Goal: Transaction & Acquisition: Download file/media

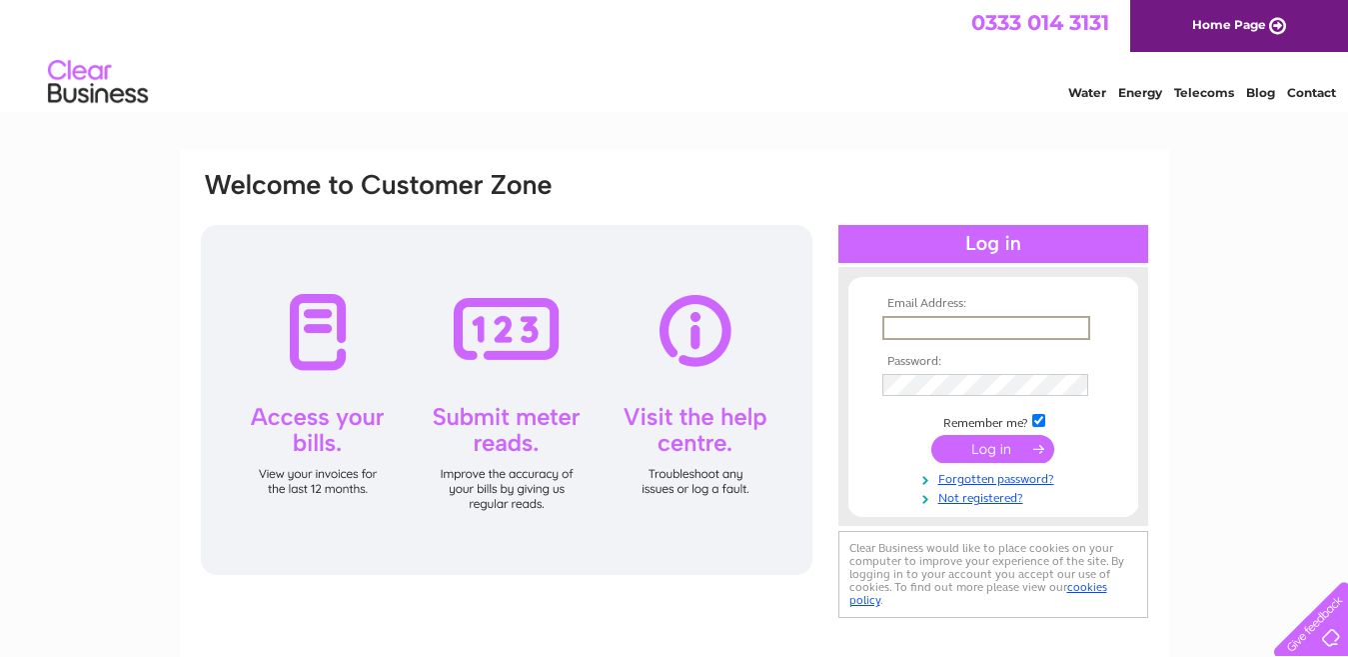
drag, startPoint x: 0, startPoint y: 0, endPoint x: 904, endPoint y: 331, distance: 962.3
click at [904, 331] on input "text" at bounding box center [987, 328] width 208 height 24
type input "[PERSON_NAME][EMAIL_ADDRESS][DOMAIN_NAME]"
click at [994, 450] on input "submit" at bounding box center [993, 447] width 123 height 28
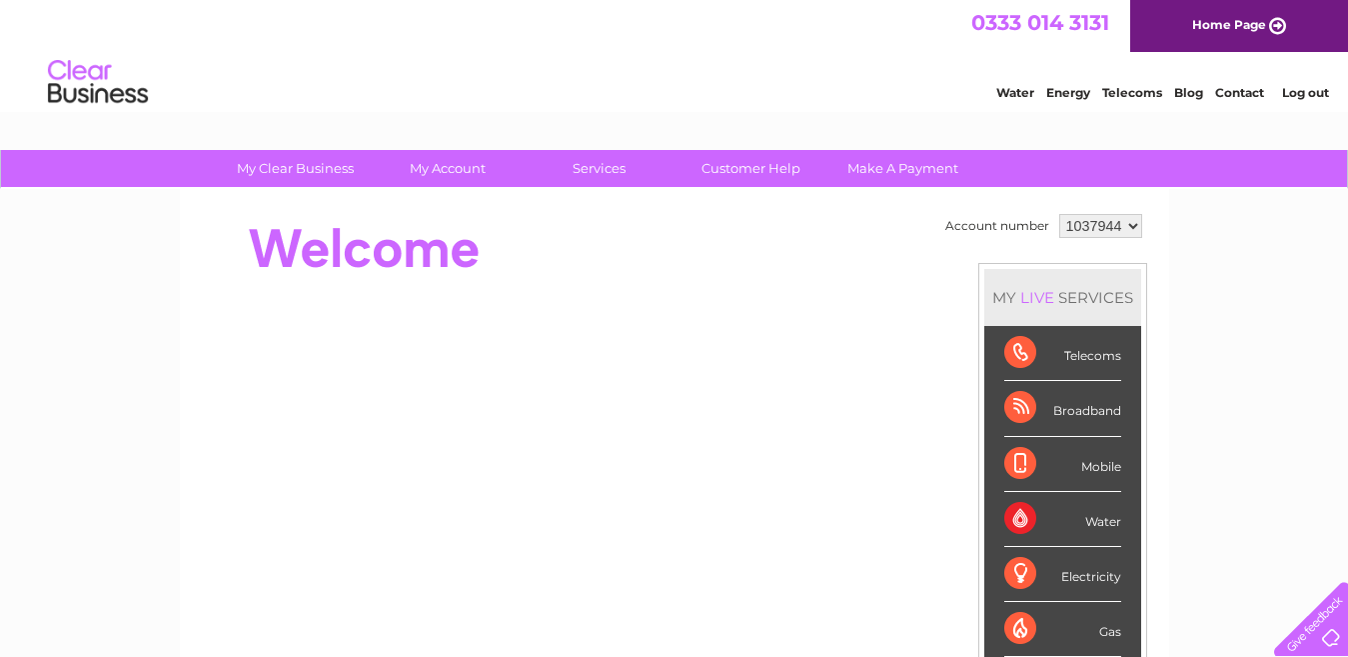
click at [1015, 400] on div "Broadband" at bounding box center [1063, 408] width 117 height 55
click at [1087, 408] on div "Broadband" at bounding box center [1063, 408] width 117 height 55
click at [1015, 405] on div "Broadband" at bounding box center [1063, 408] width 117 height 55
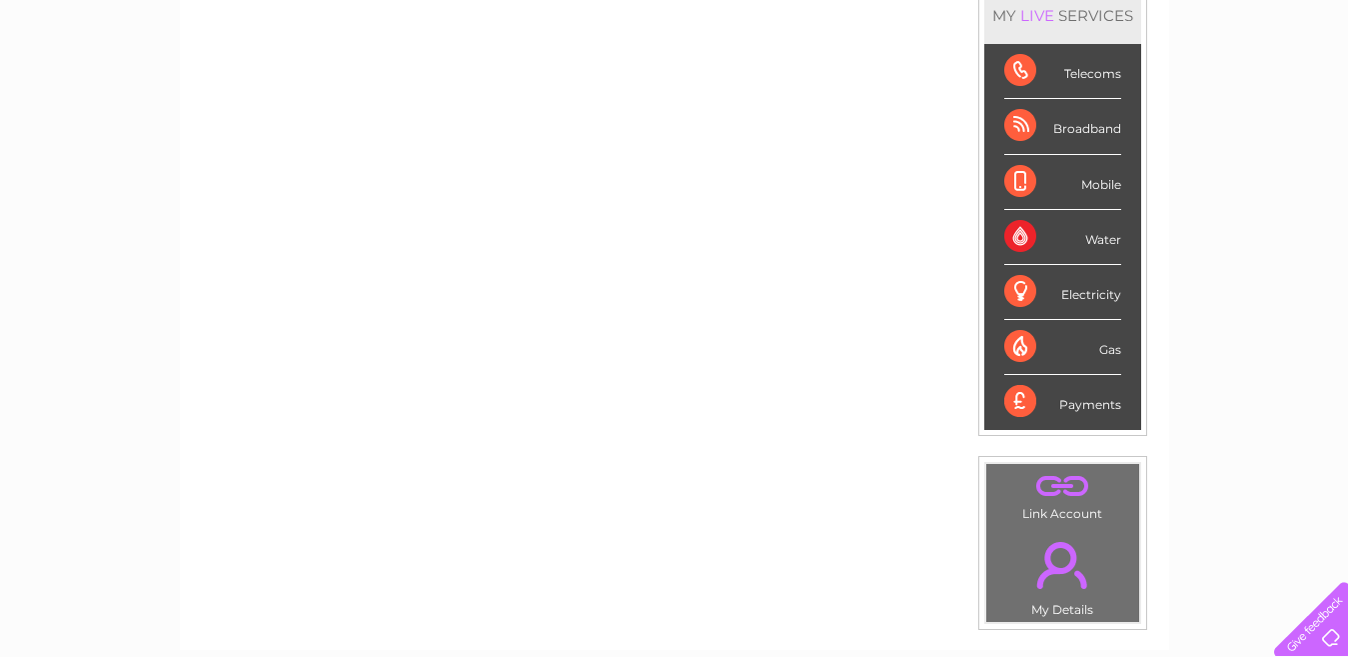
scroll to position [280, 0]
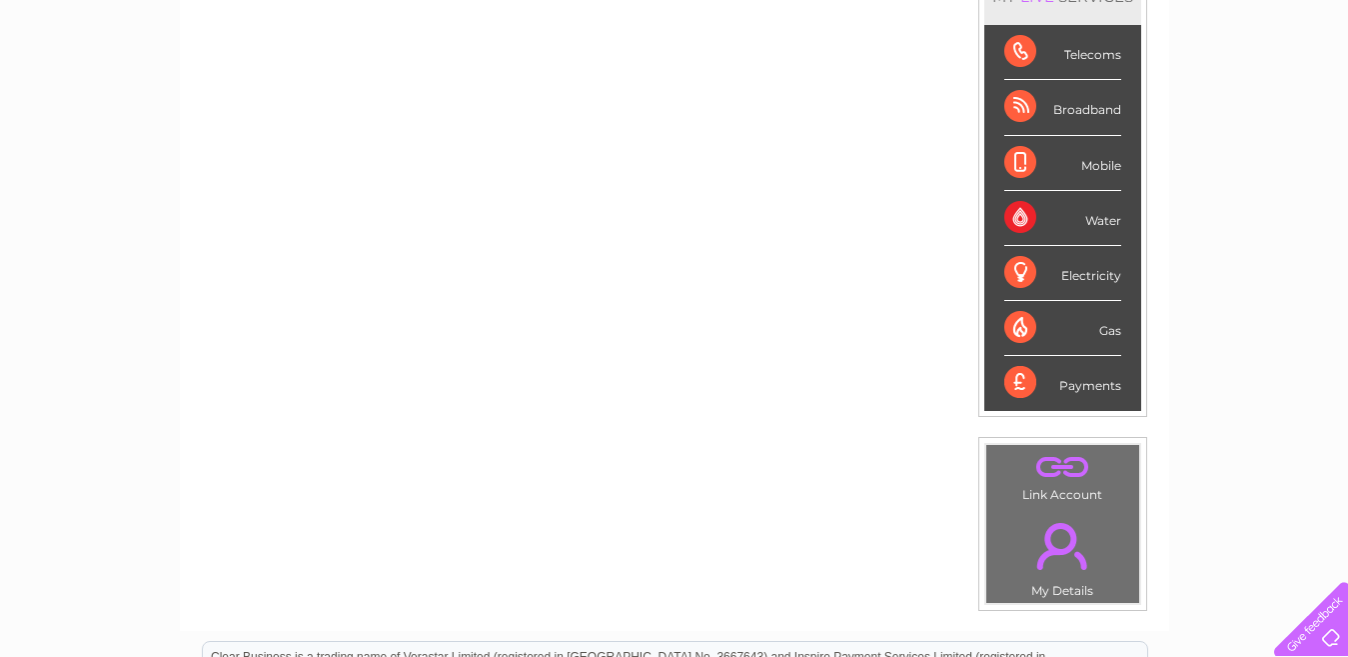
click at [723, 555] on div "Account number 1037944 MY LIVE SERVICES Telecoms Broadband Mobile Water Electri…" at bounding box center [675, 259] width 990 height 743
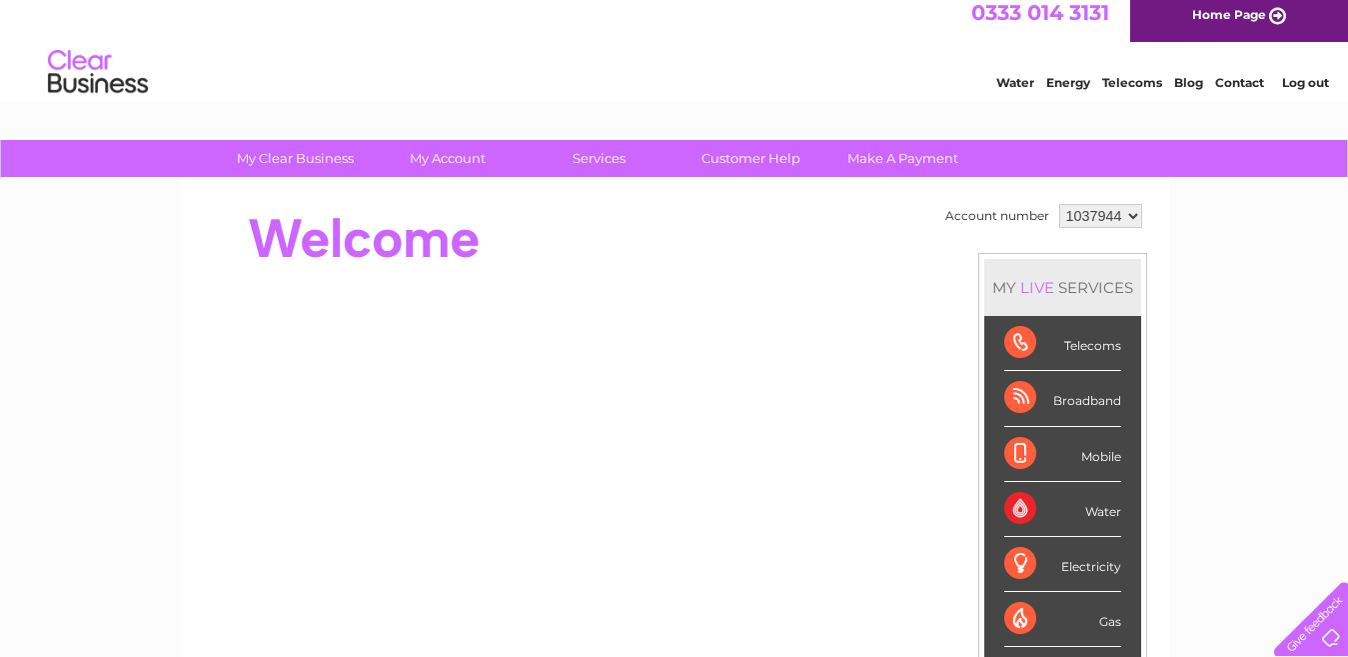
scroll to position [0, 0]
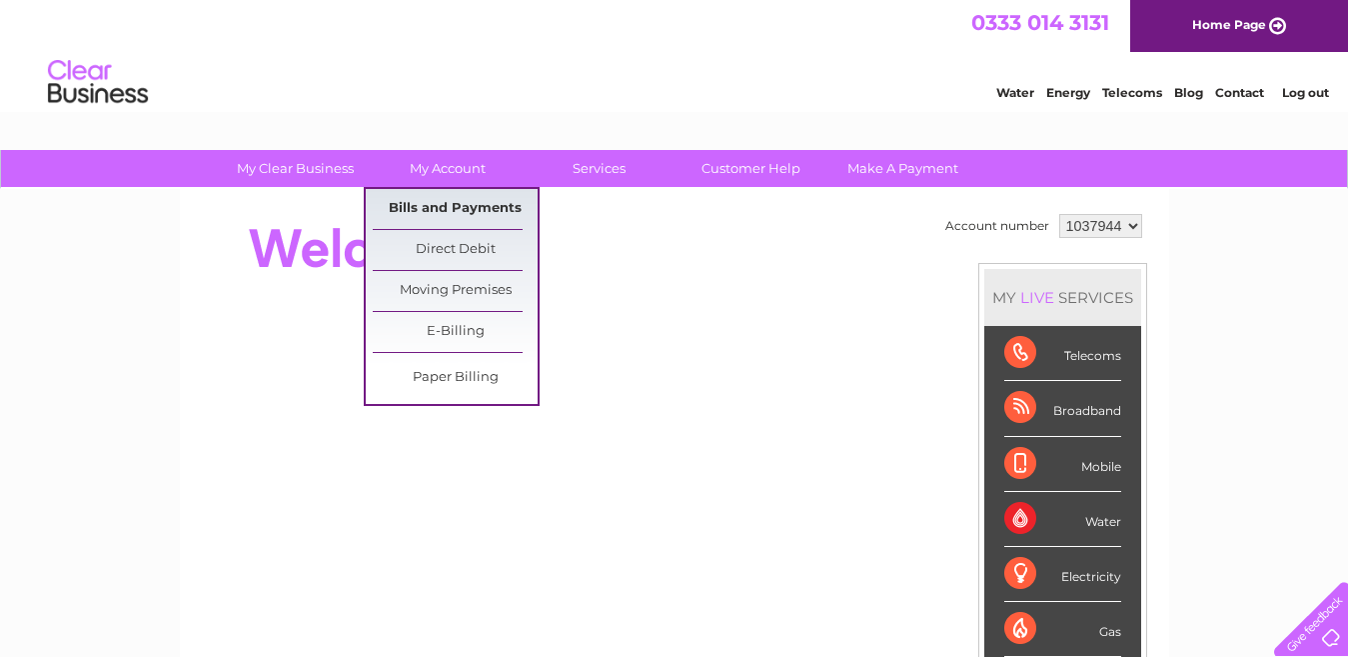
click at [422, 201] on link "Bills and Payments" at bounding box center [455, 209] width 165 height 40
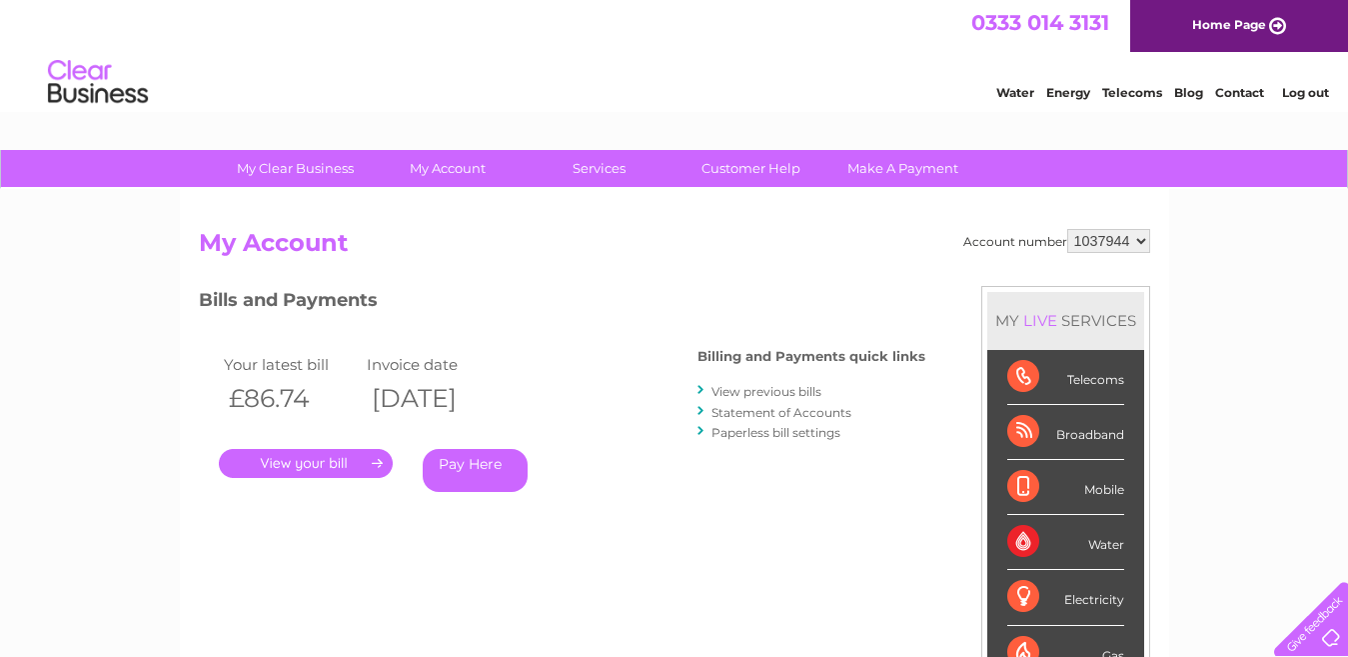
click at [315, 460] on link "." at bounding box center [306, 463] width 174 height 29
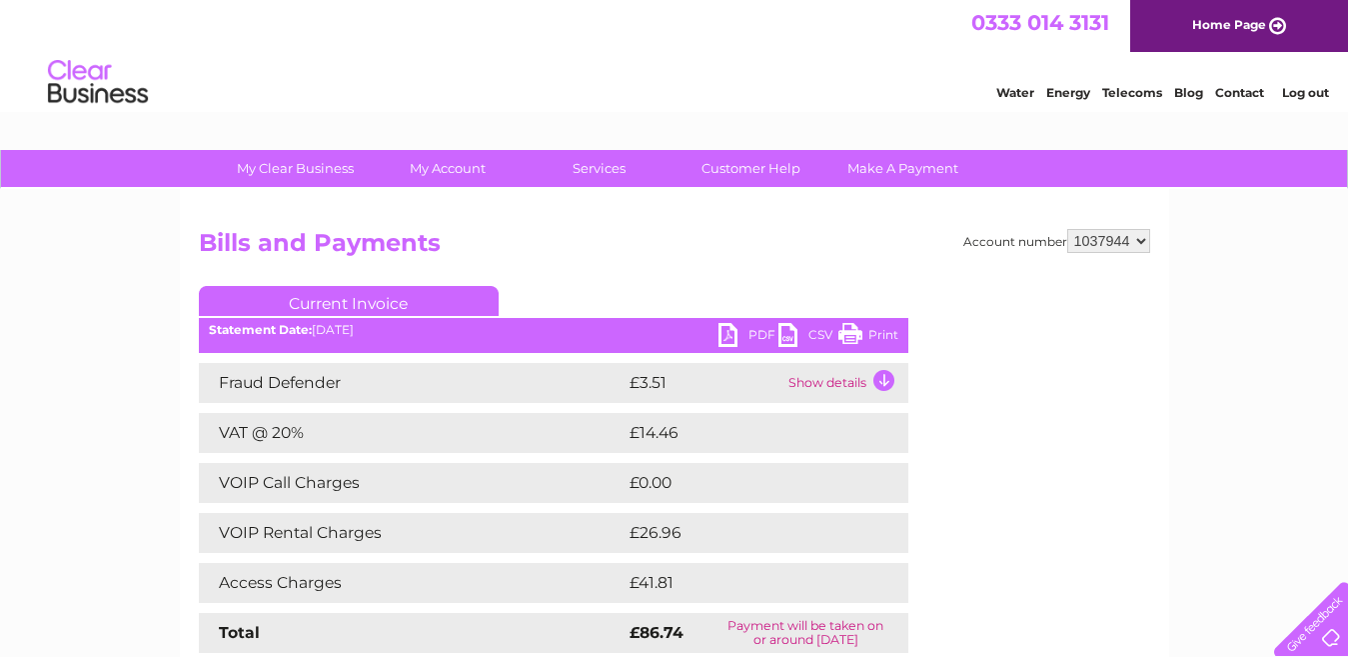
click at [725, 333] on link "PDF" at bounding box center [749, 337] width 60 height 29
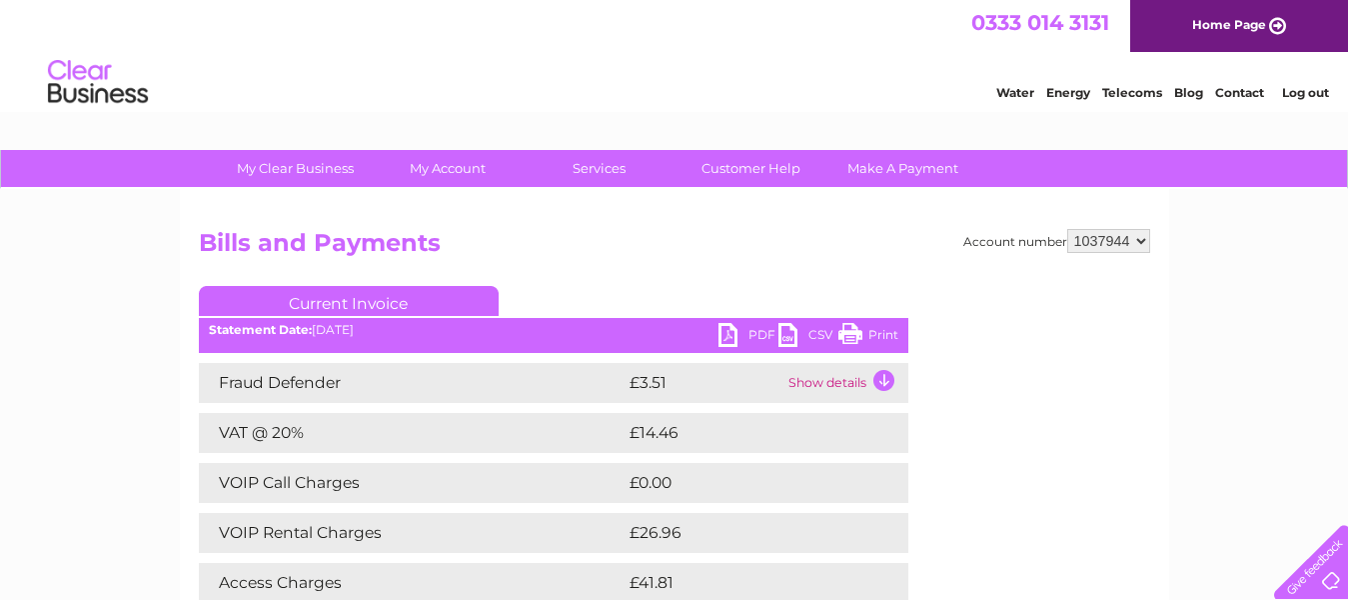
click at [782, 275] on div "Account number 1037944 Bills and Payments Current Invoice PDF CSV Print" at bounding box center [675, 459] width 952 height 461
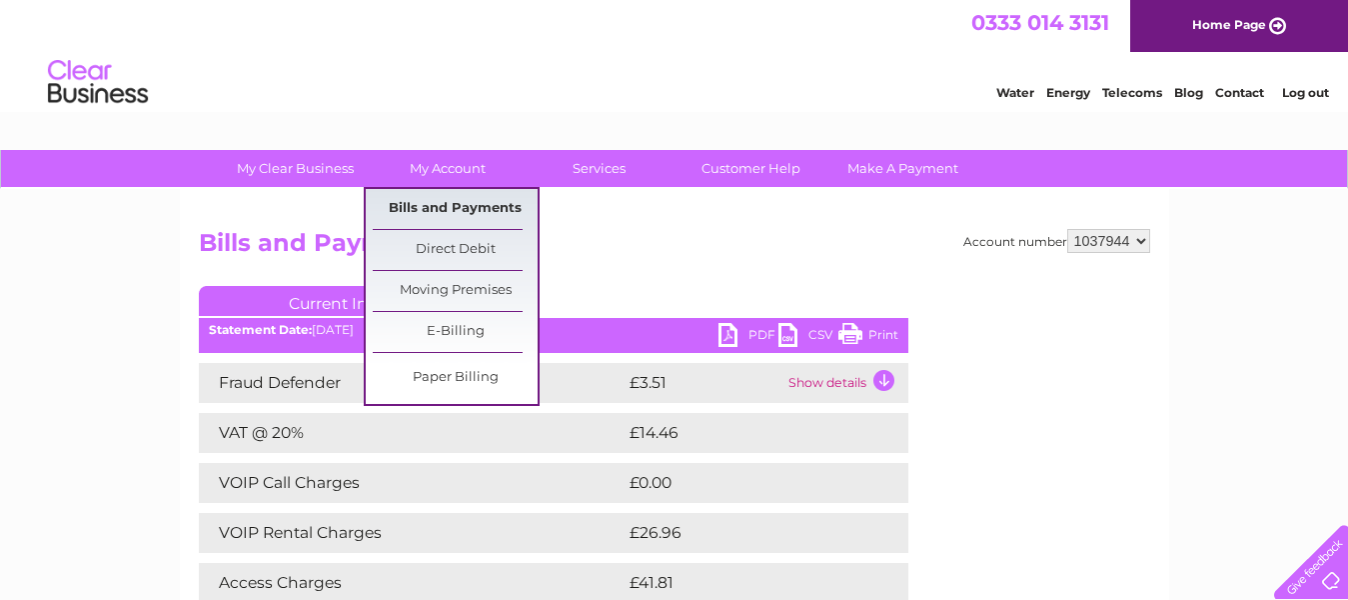
click at [422, 202] on link "Bills and Payments" at bounding box center [455, 209] width 165 height 40
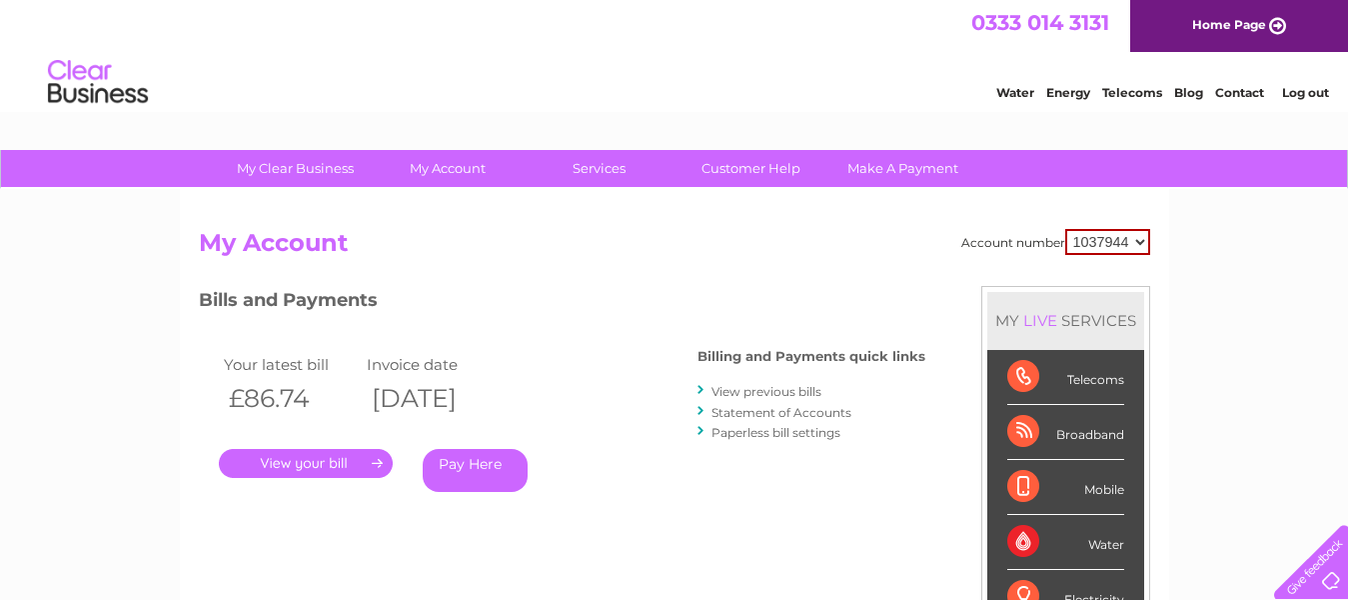
click at [759, 391] on link "View previous bills" at bounding box center [767, 391] width 110 height 15
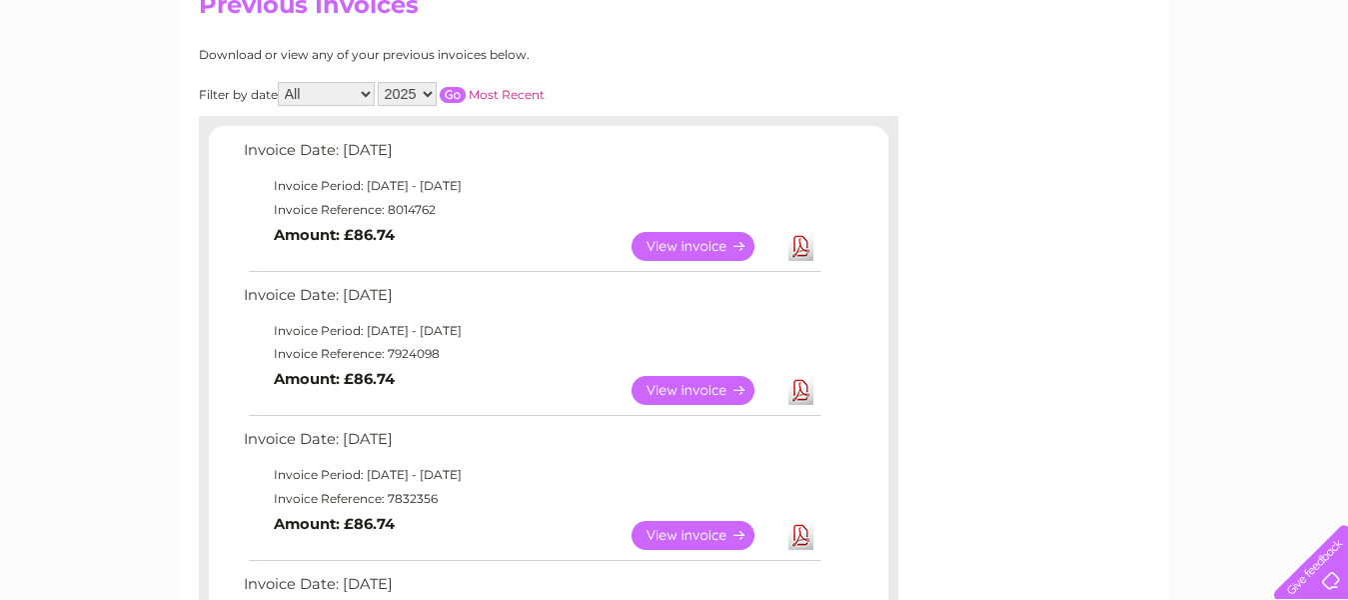
scroll to position [240, 0]
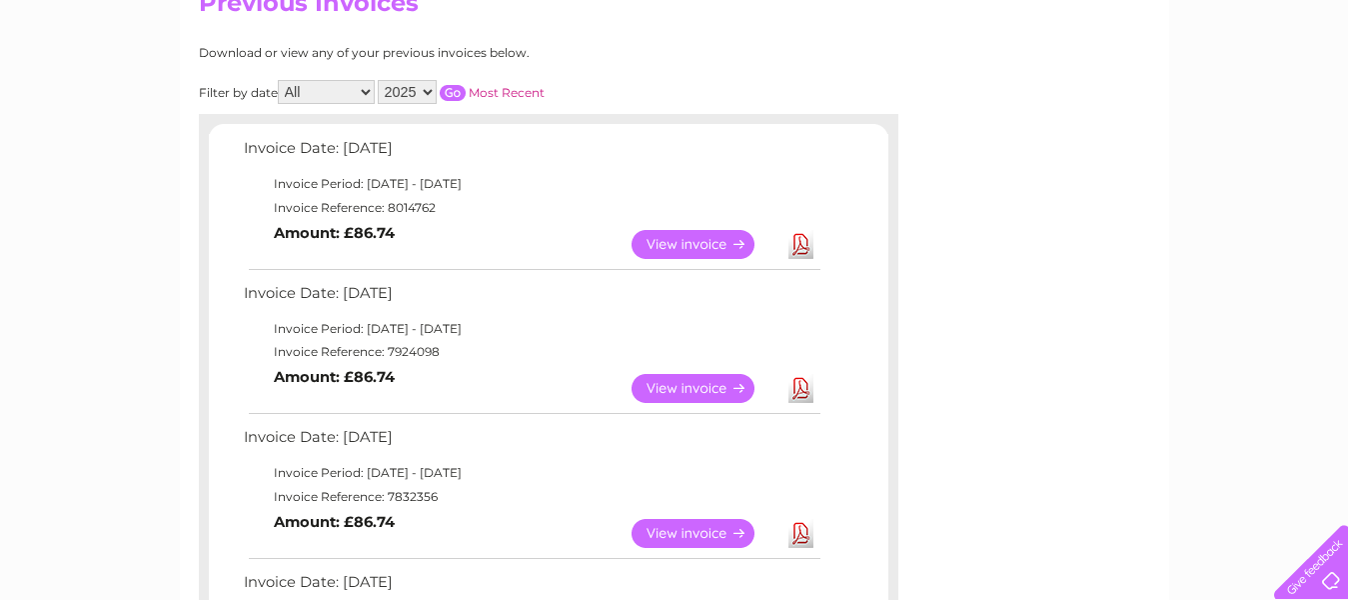
click at [797, 390] on link "Download" at bounding box center [801, 388] width 25 height 29
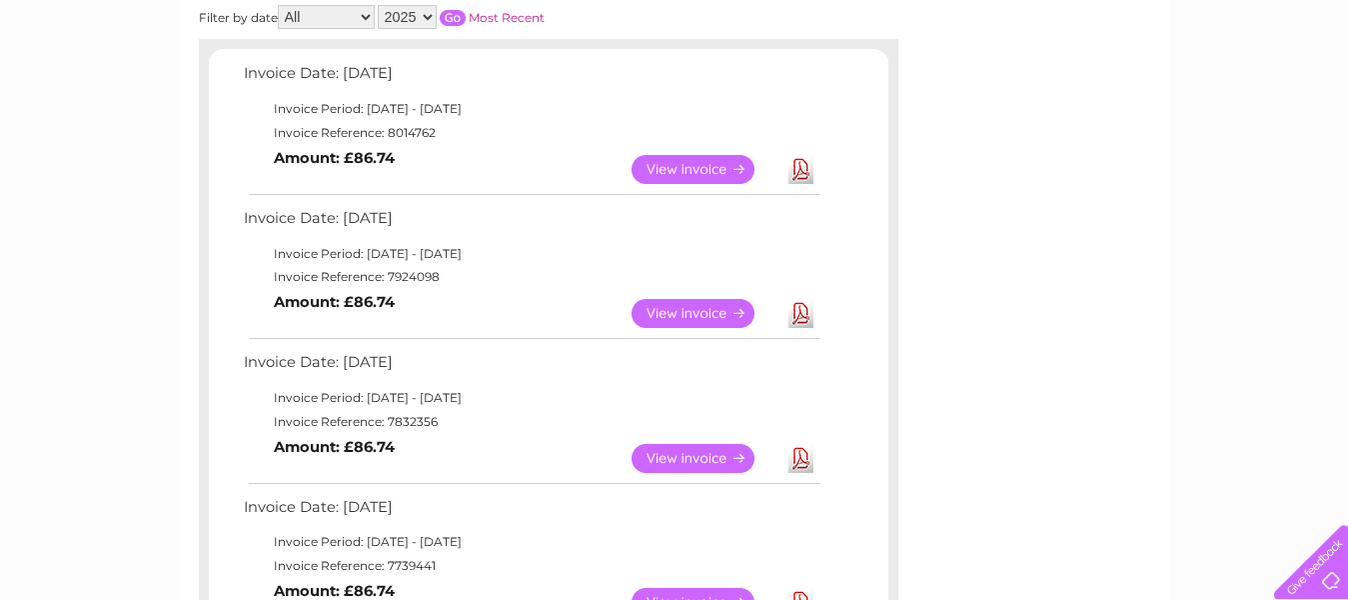
scroll to position [320, 0]
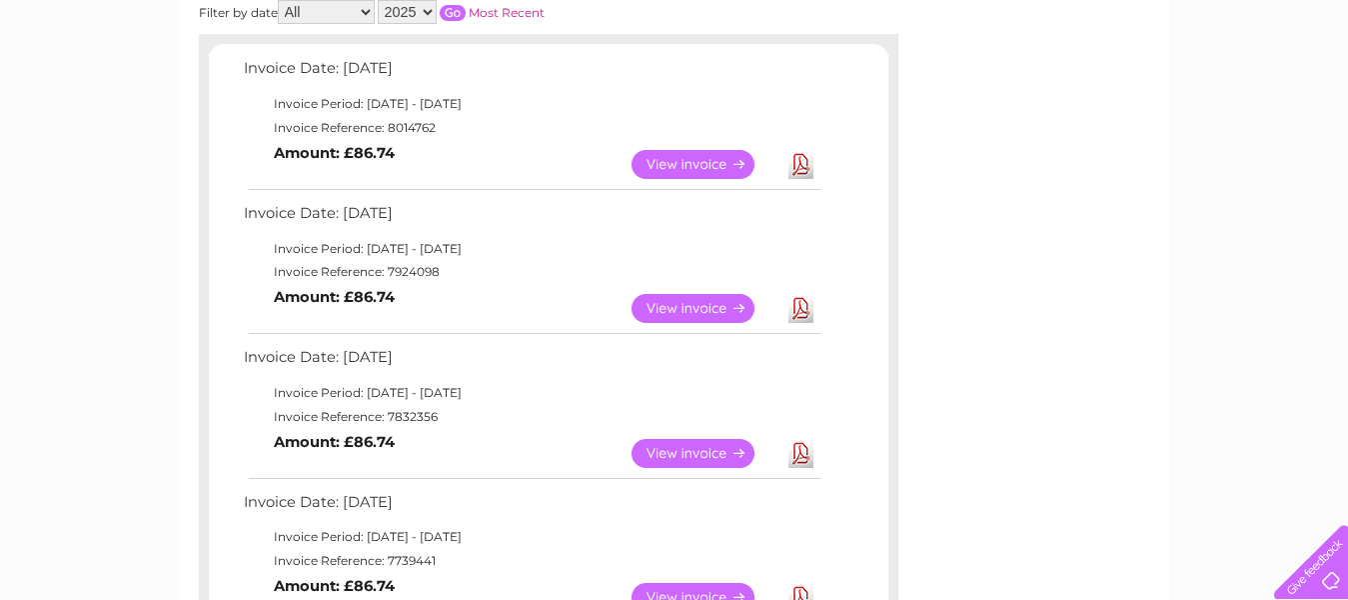
click at [802, 458] on link "Download" at bounding box center [801, 453] width 25 height 29
click at [1011, 474] on div "Account number 1037944 Previous Invoices Download or view any of your previous …" at bounding box center [675, 586] width 990 height 1434
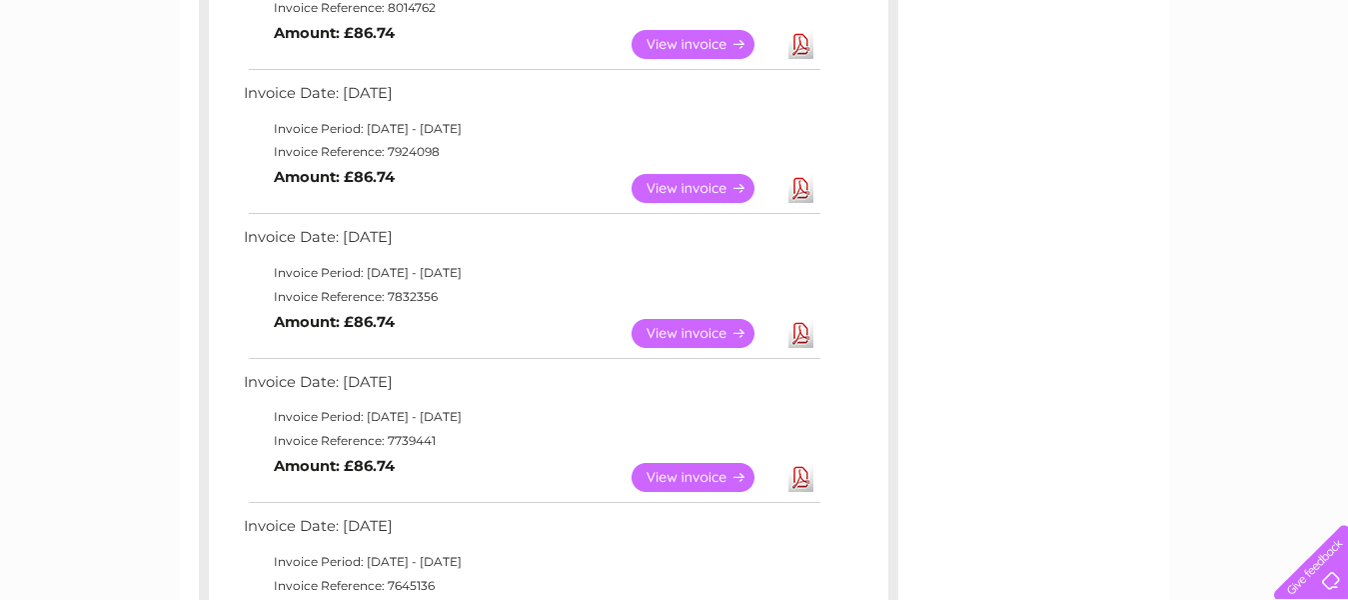
scroll to position [480, 0]
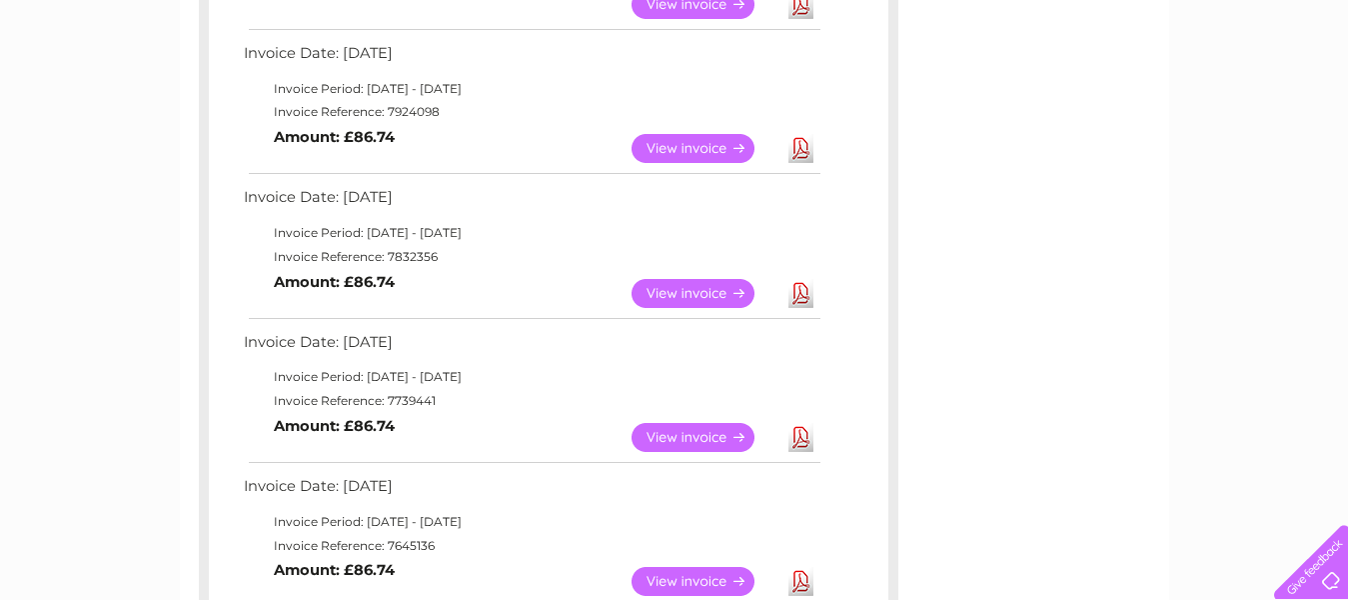
click at [800, 434] on link "Download" at bounding box center [801, 437] width 25 height 29
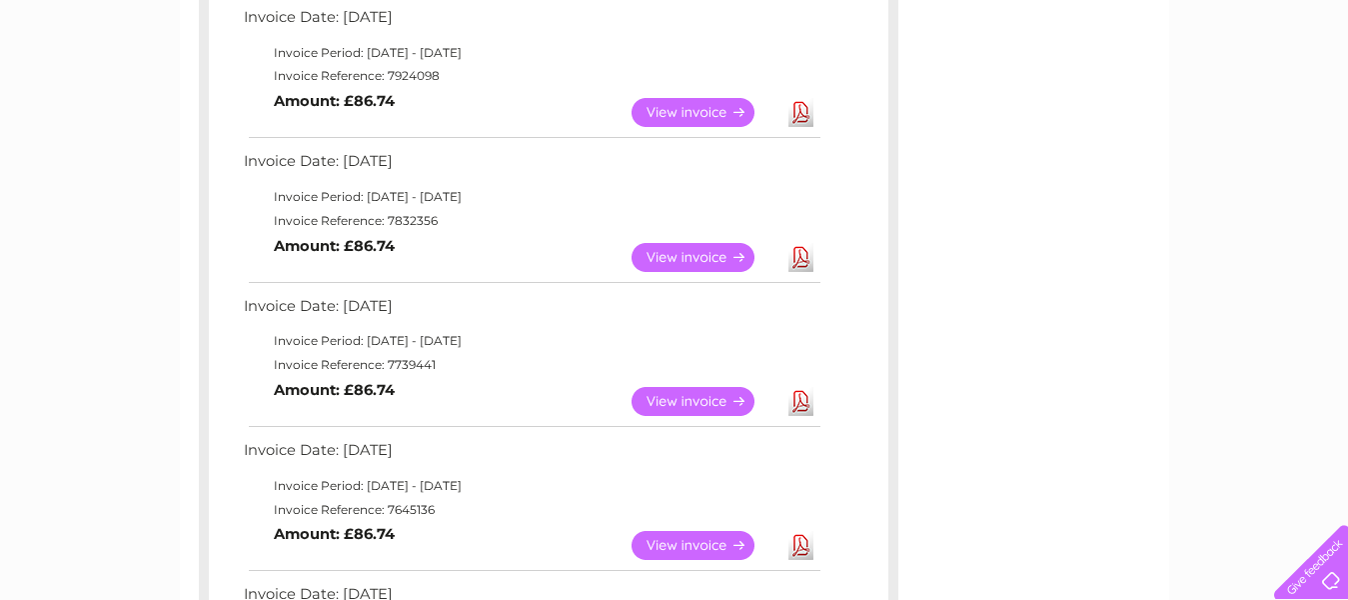
click at [1132, 512] on div "Account number 1037944 Previous Invoices Download or view any of your previous …" at bounding box center [675, 390] width 990 height 1434
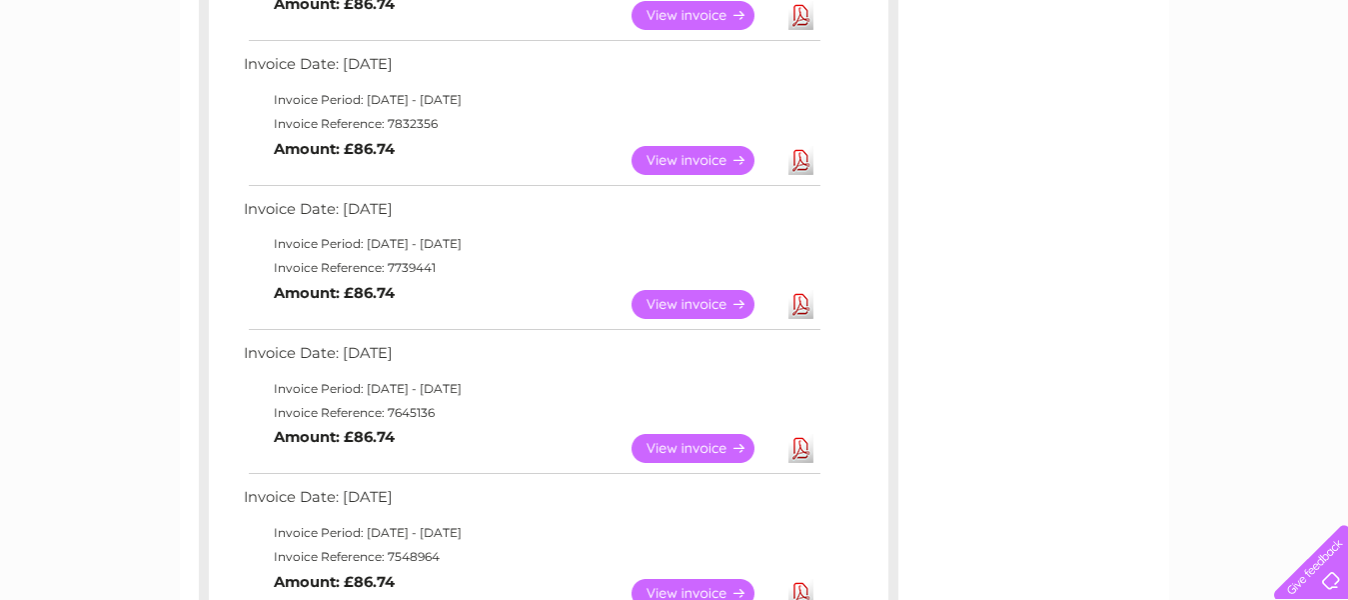
scroll to position [640, 0]
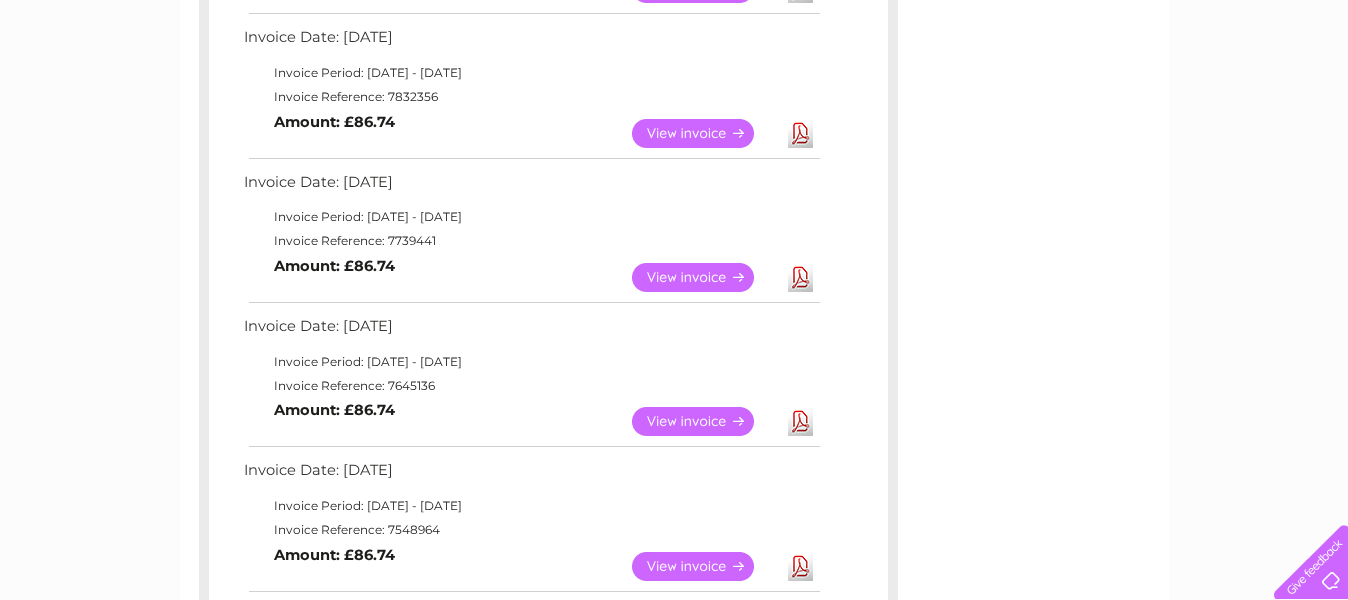
click at [797, 420] on link "Download" at bounding box center [801, 421] width 25 height 29
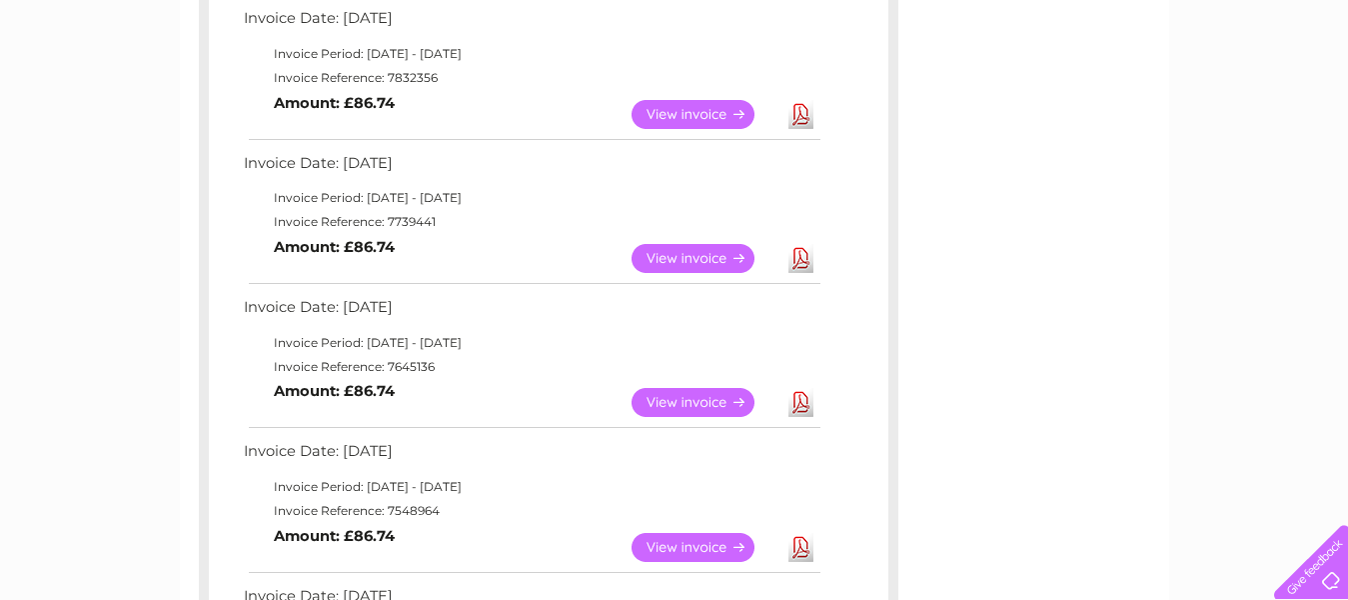
click at [1019, 499] on div "Account number 1037944 Previous Invoices Download or view any of your previous …" at bounding box center [675, 247] width 990 height 1434
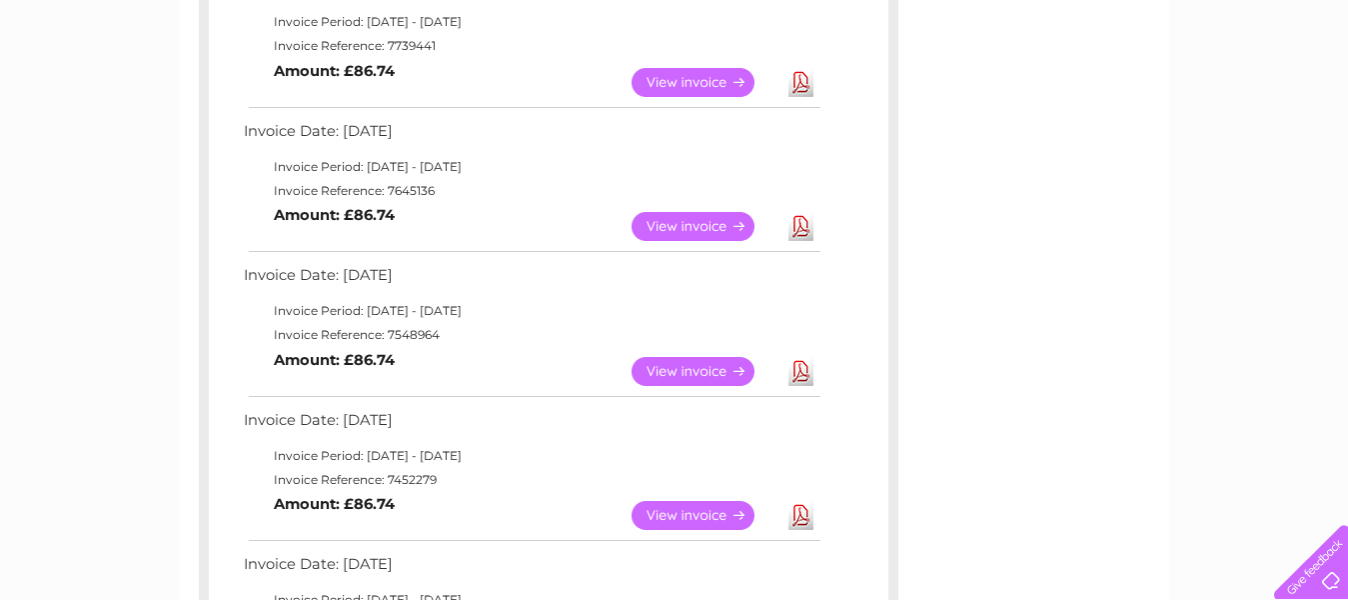
scroll to position [840, 0]
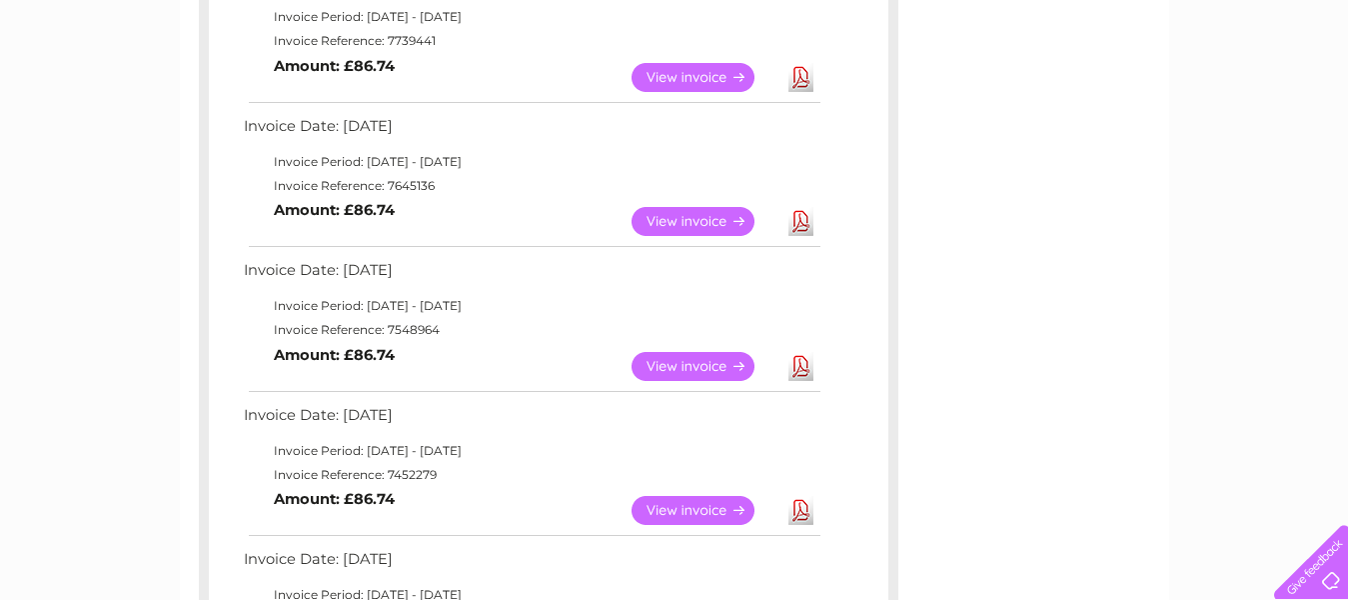
click at [799, 361] on link "Download" at bounding box center [801, 366] width 25 height 29
click at [1019, 442] on div "Account number 1037944 Previous Invoices Download or view any of your previous …" at bounding box center [675, 66] width 990 height 1434
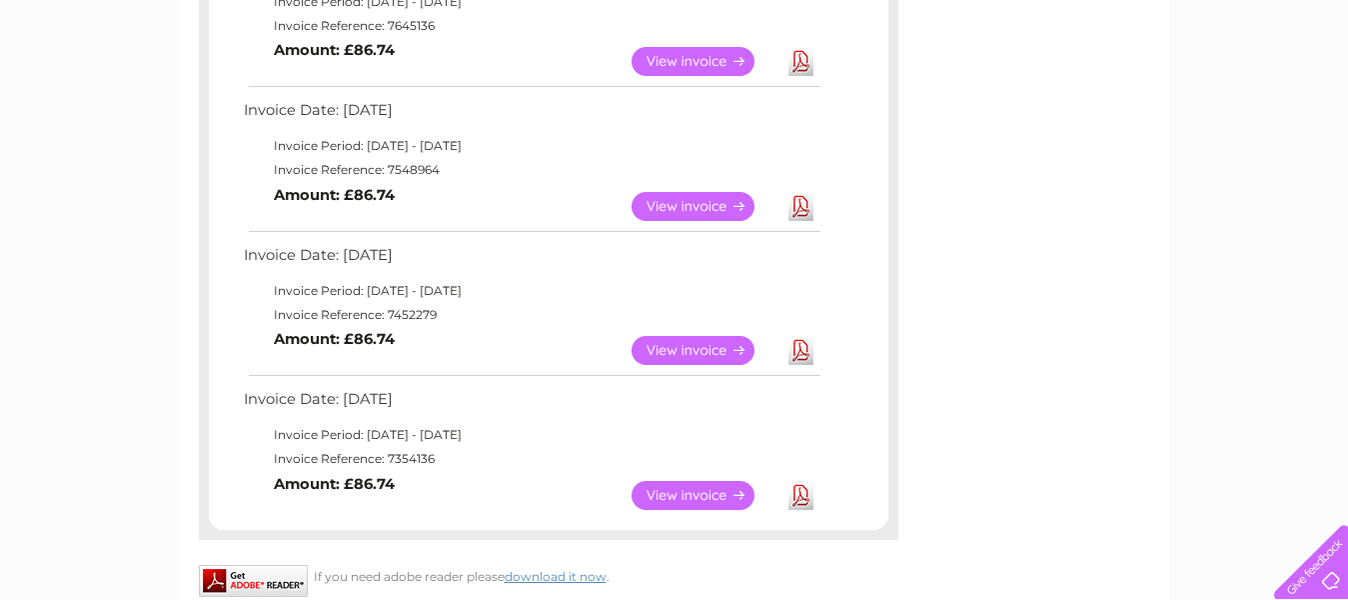
scroll to position [1040, 0]
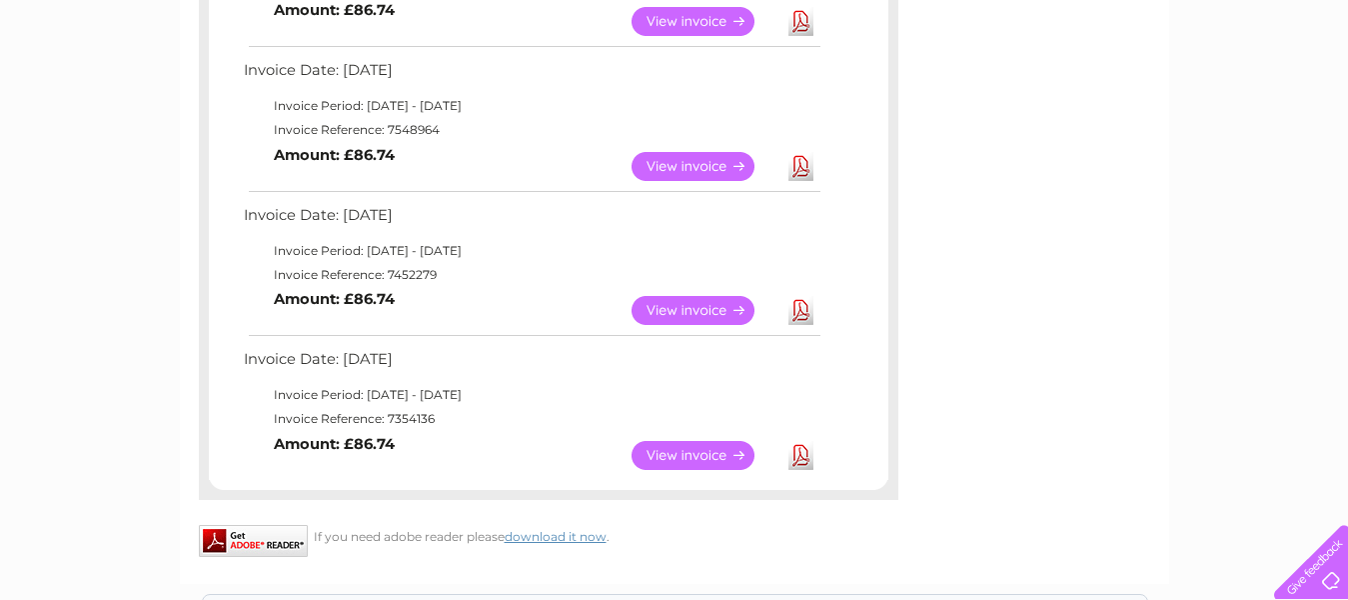
click at [798, 305] on link "Download" at bounding box center [801, 310] width 25 height 29
click at [802, 457] on link "Download" at bounding box center [801, 455] width 25 height 29
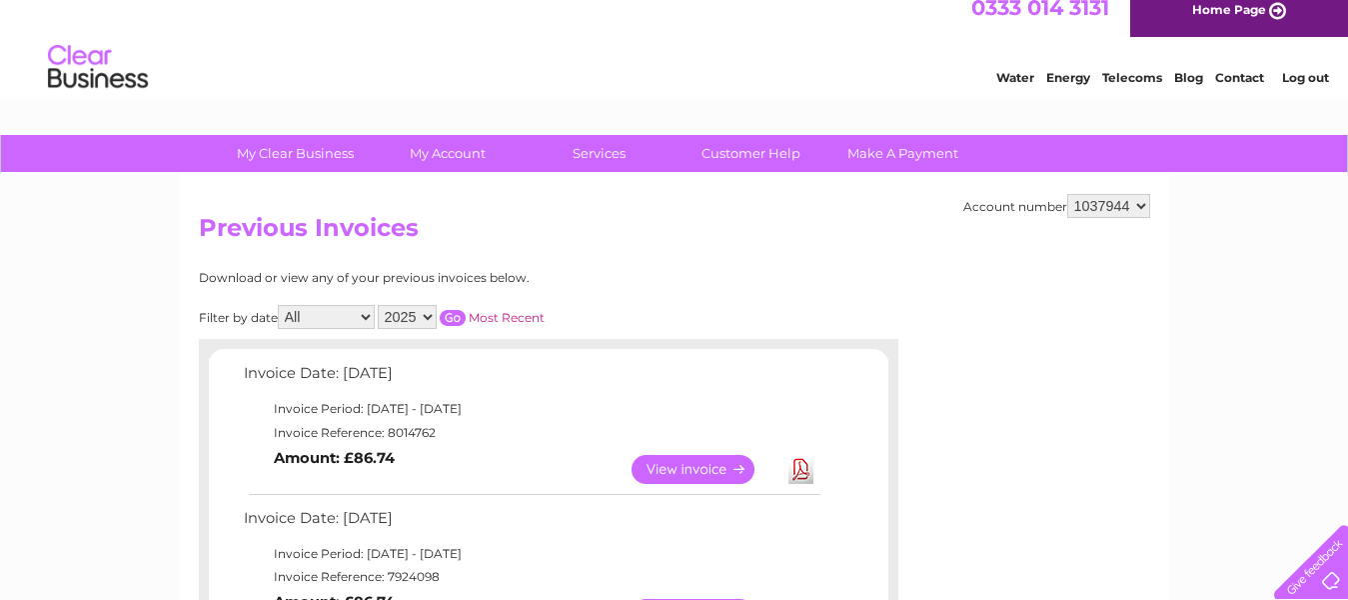
scroll to position [0, 0]
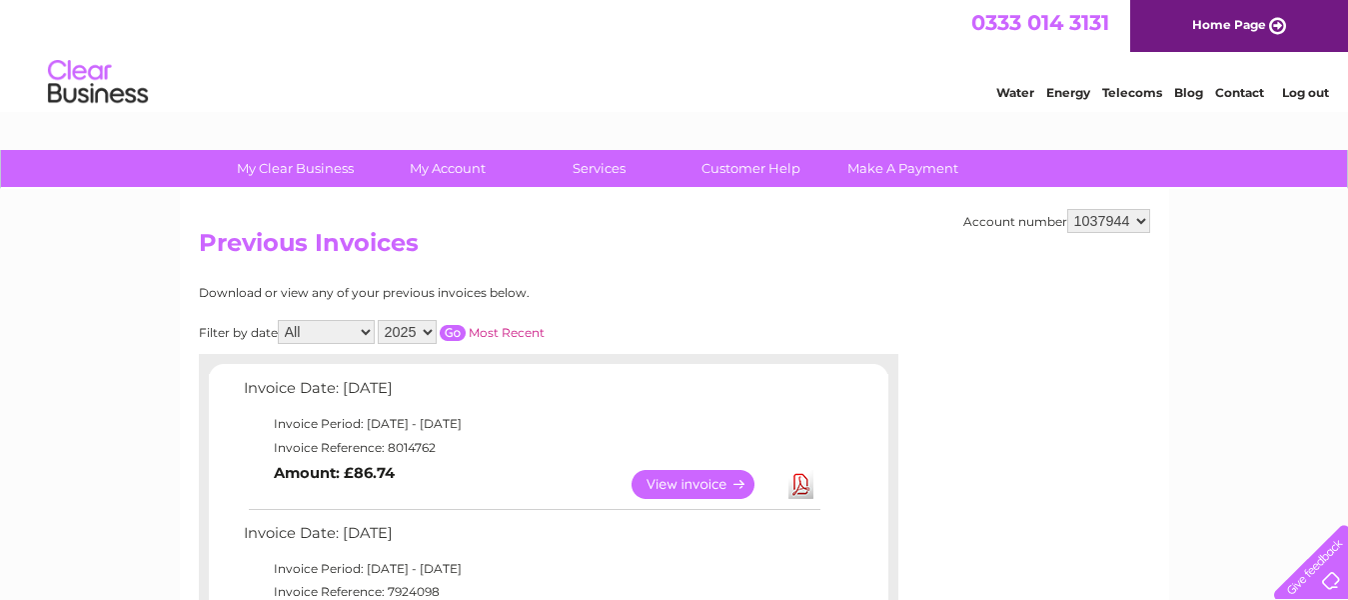
click at [428, 331] on select "2025 2024 2023 2022" at bounding box center [407, 332] width 59 height 24
click at [381, 320] on select "2025 2024 2023 2022" at bounding box center [407, 332] width 59 height 24
click at [458, 332] on input "button" at bounding box center [453, 333] width 26 height 16
click at [799, 486] on link "Download" at bounding box center [801, 484] width 25 height 29
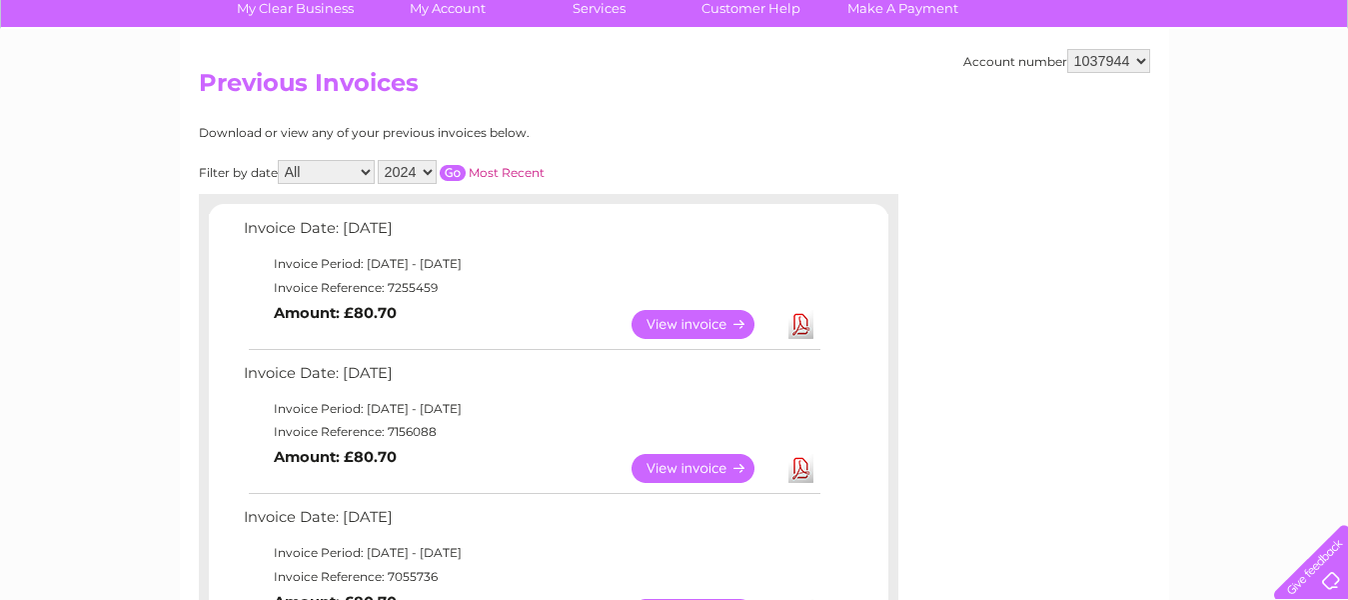
scroll to position [200, 0]
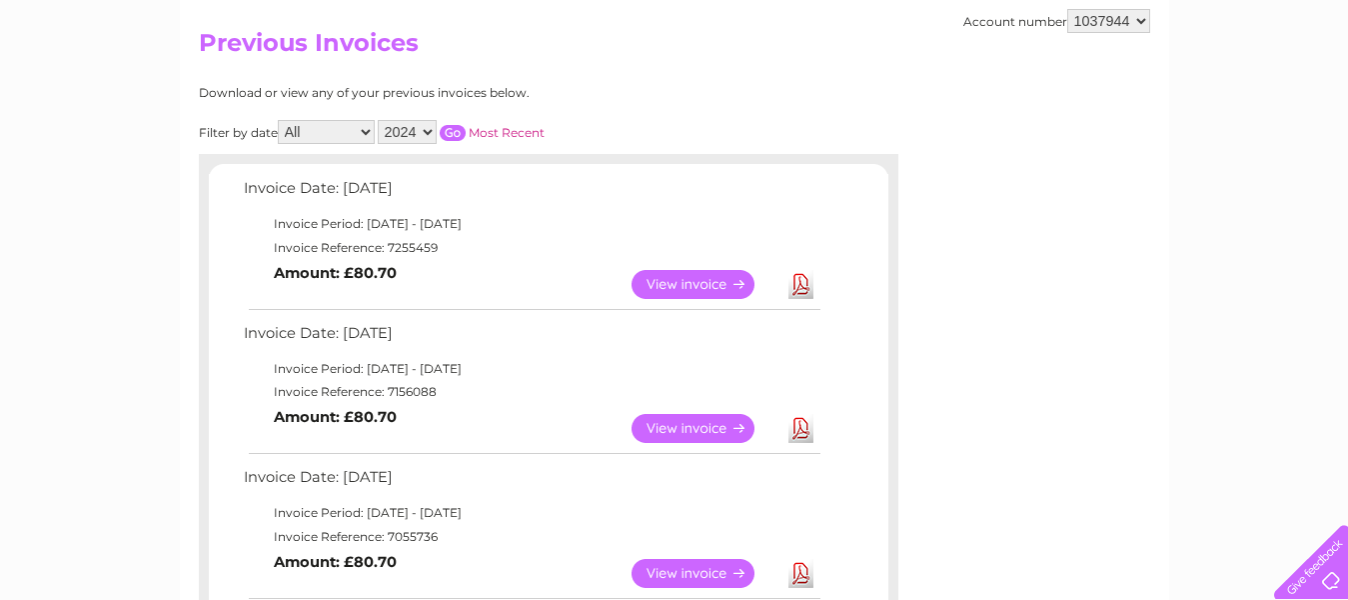
click at [796, 421] on link "Download" at bounding box center [801, 428] width 25 height 29
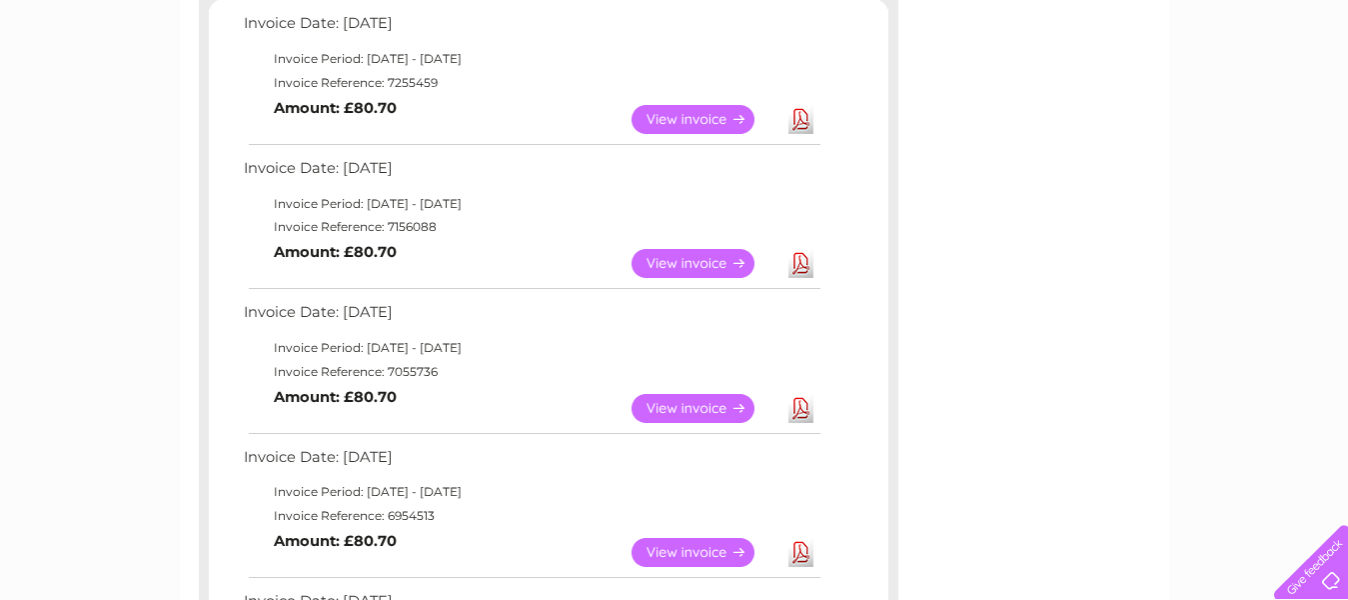
scroll to position [400, 0]
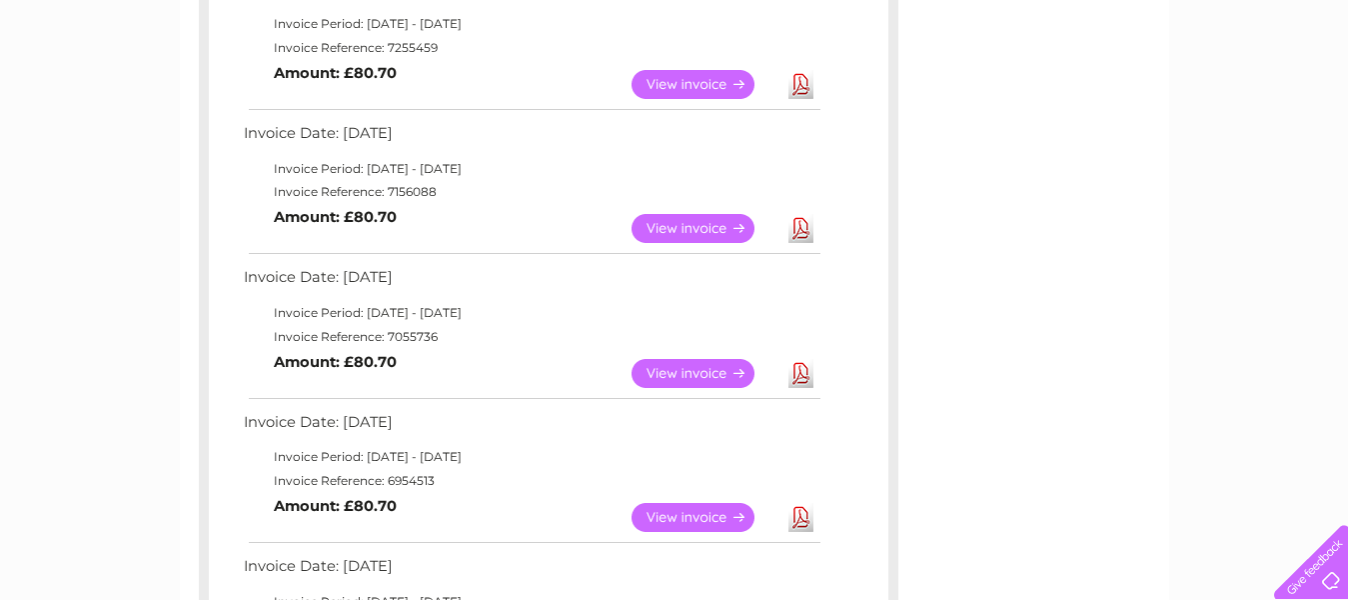
click at [800, 373] on link "Download" at bounding box center [801, 373] width 25 height 29
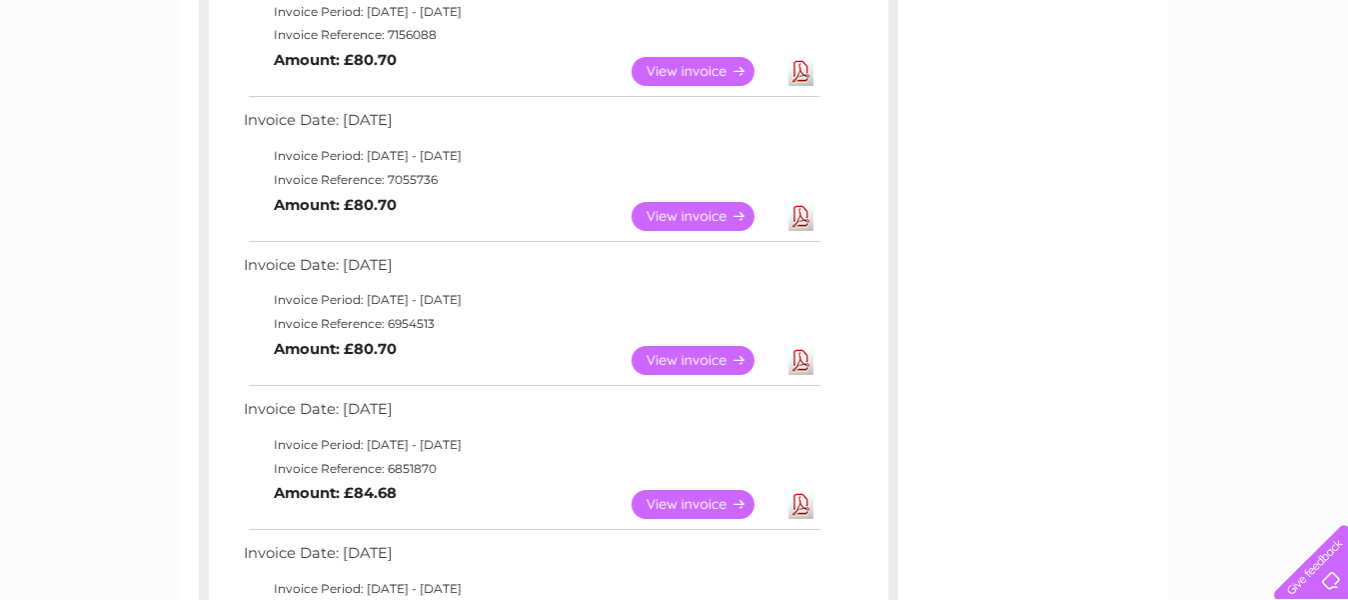
scroll to position [560, 0]
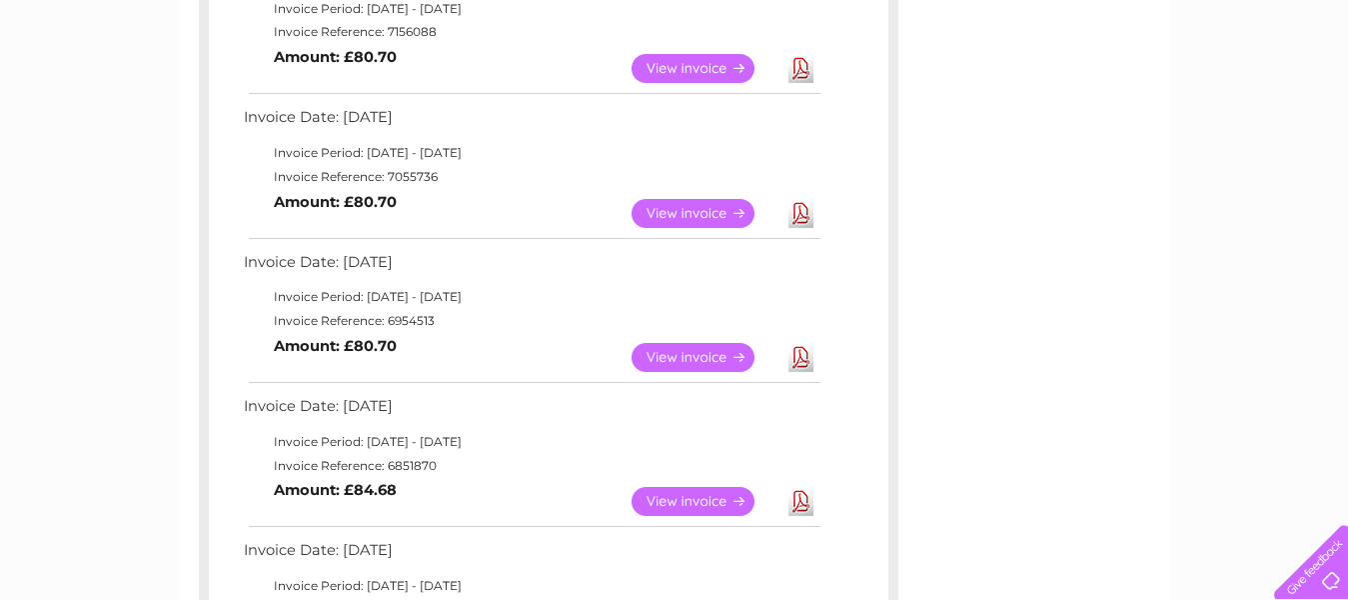
click at [795, 355] on link "Download" at bounding box center [801, 357] width 25 height 29
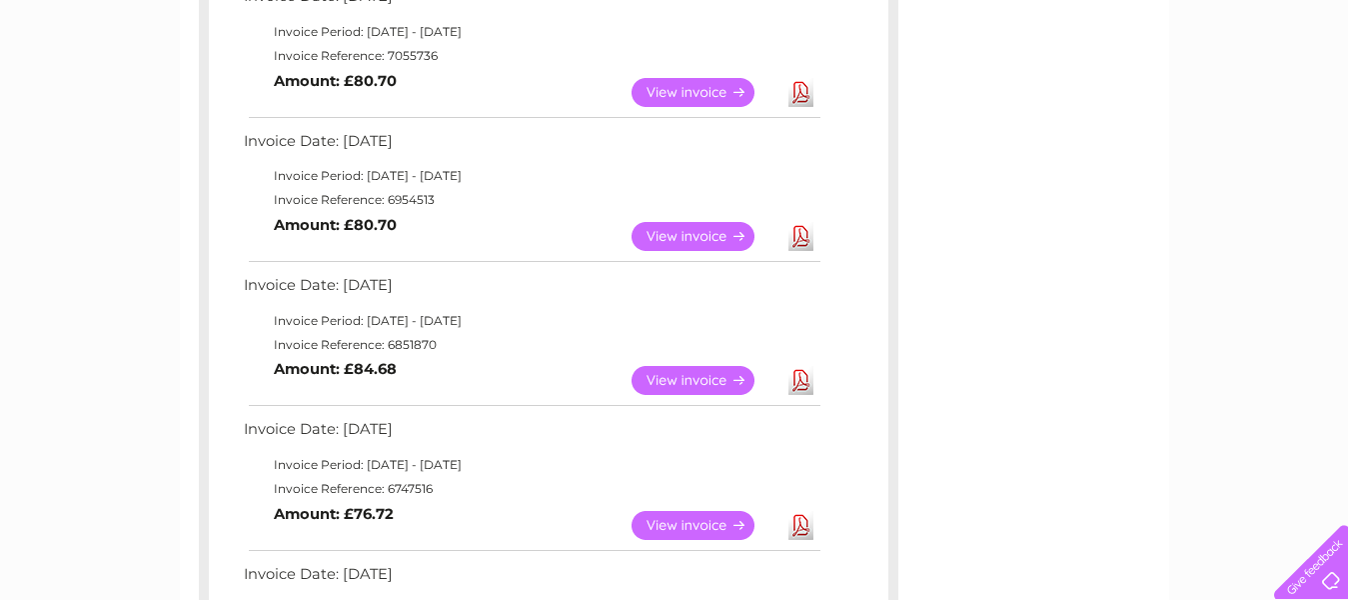
scroll to position [720, 0]
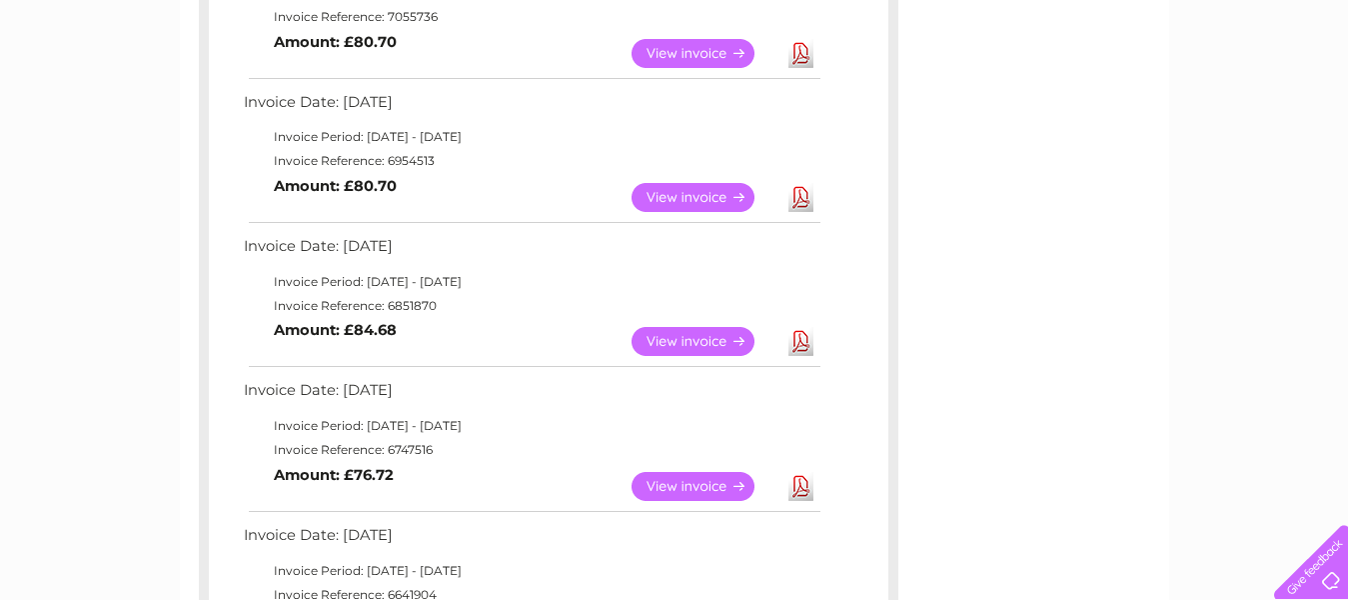
click at [797, 341] on link "Download" at bounding box center [801, 341] width 25 height 29
click at [980, 414] on div "Account number 1037944 Previous Invoices Download or view any of your previous …" at bounding box center [675, 474] width 990 height 2011
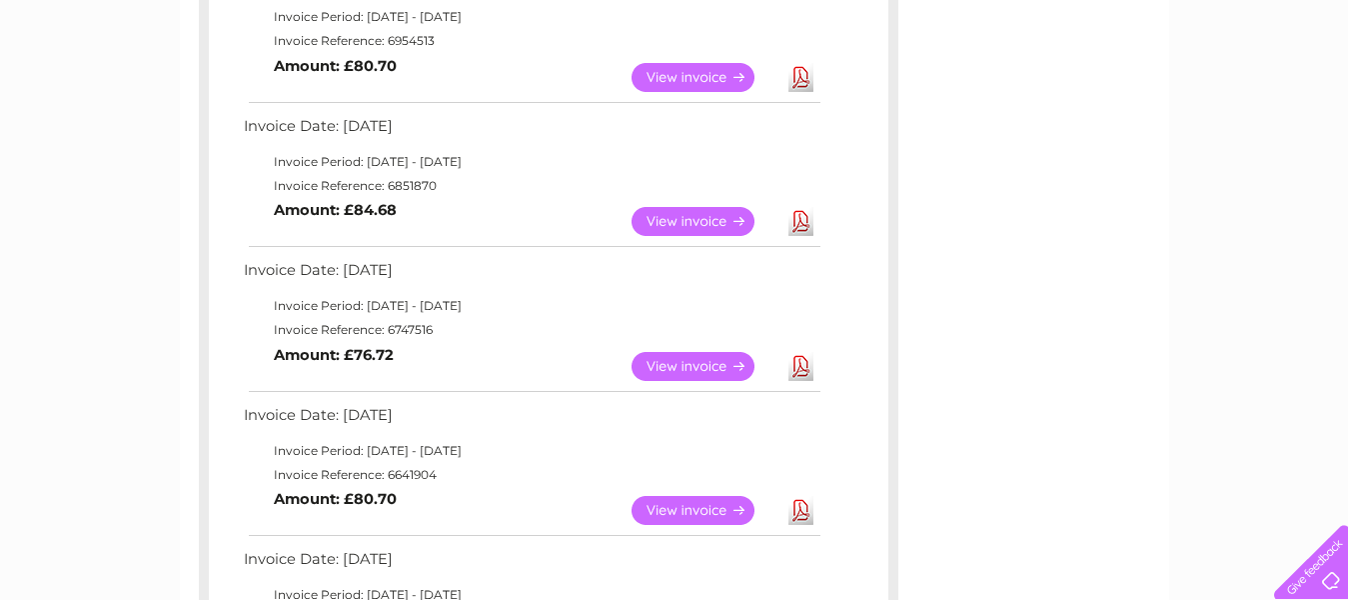
scroll to position [880, 0]
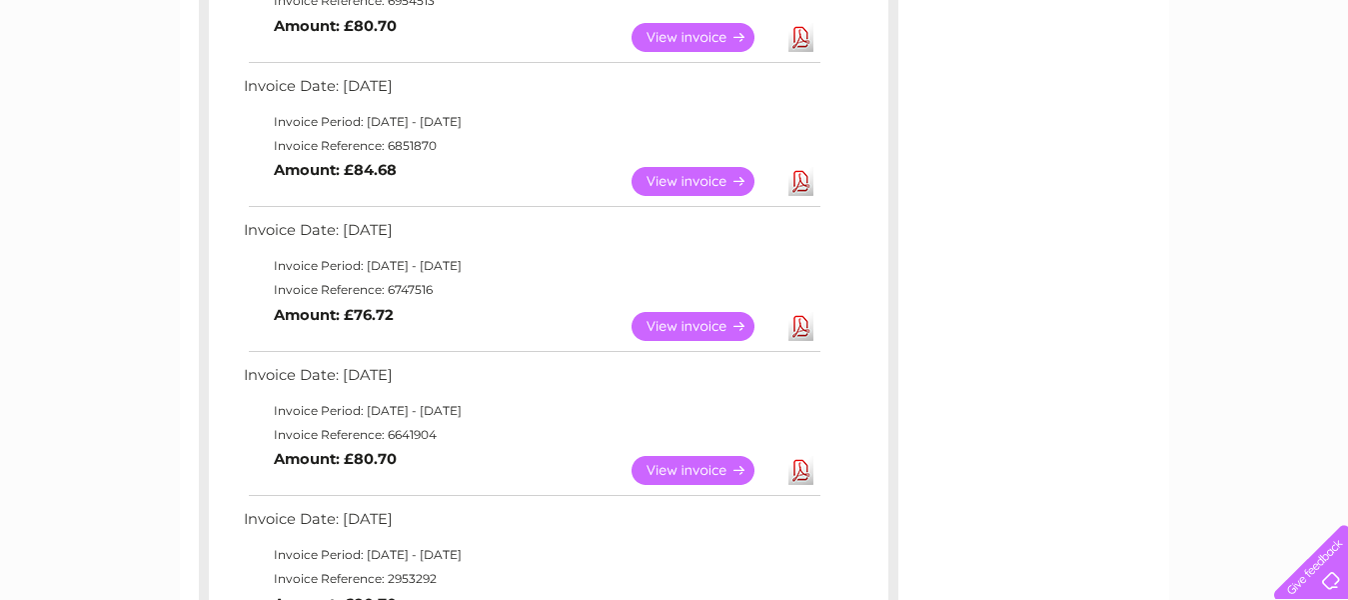
click at [803, 327] on link "Download" at bounding box center [801, 326] width 25 height 29
click at [947, 404] on div "Account number 1037944 Previous Invoices Download or view any of your previous …" at bounding box center [675, 314] width 990 height 2011
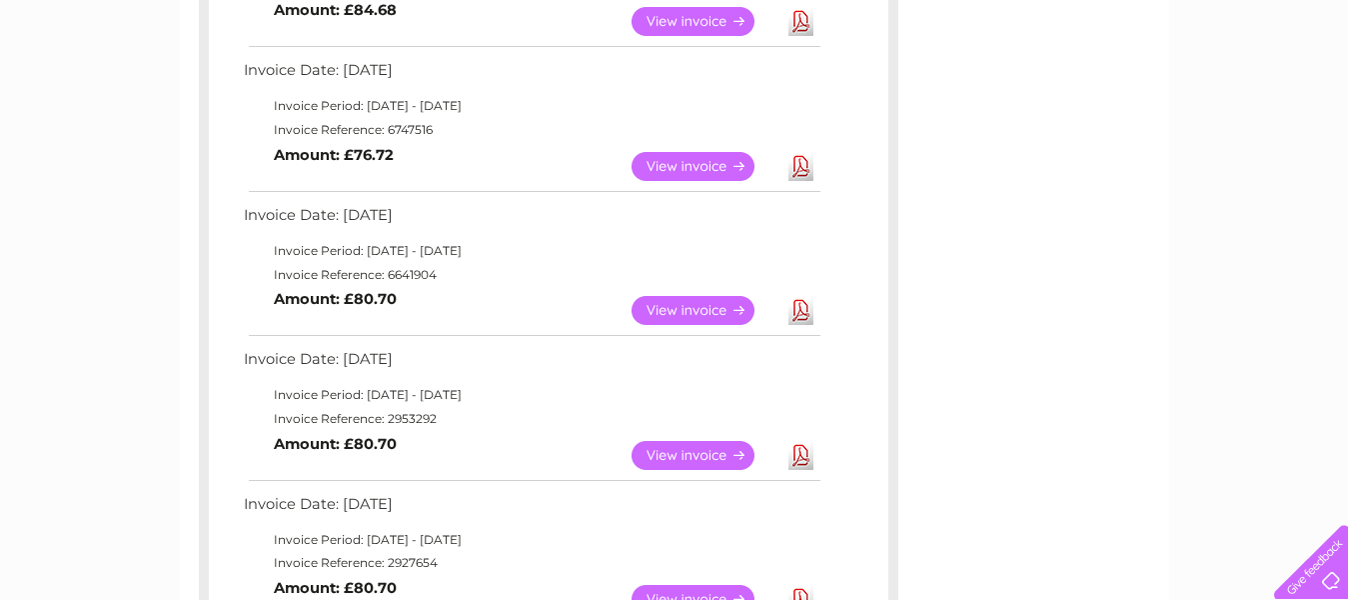
scroll to position [1080, 0]
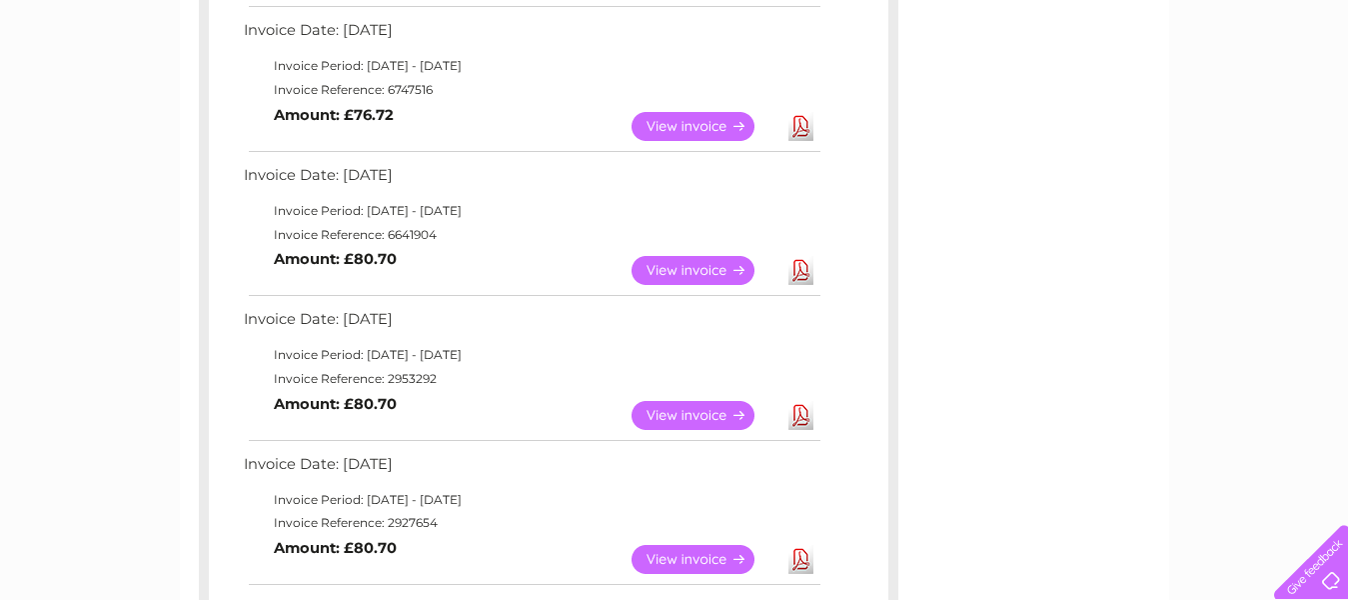
click at [798, 268] on link "Download" at bounding box center [801, 270] width 25 height 29
click at [801, 425] on link "Download" at bounding box center [801, 415] width 25 height 29
click at [801, 417] on link "Download" at bounding box center [801, 415] width 25 height 29
click at [797, 553] on link "Download" at bounding box center [801, 559] width 25 height 29
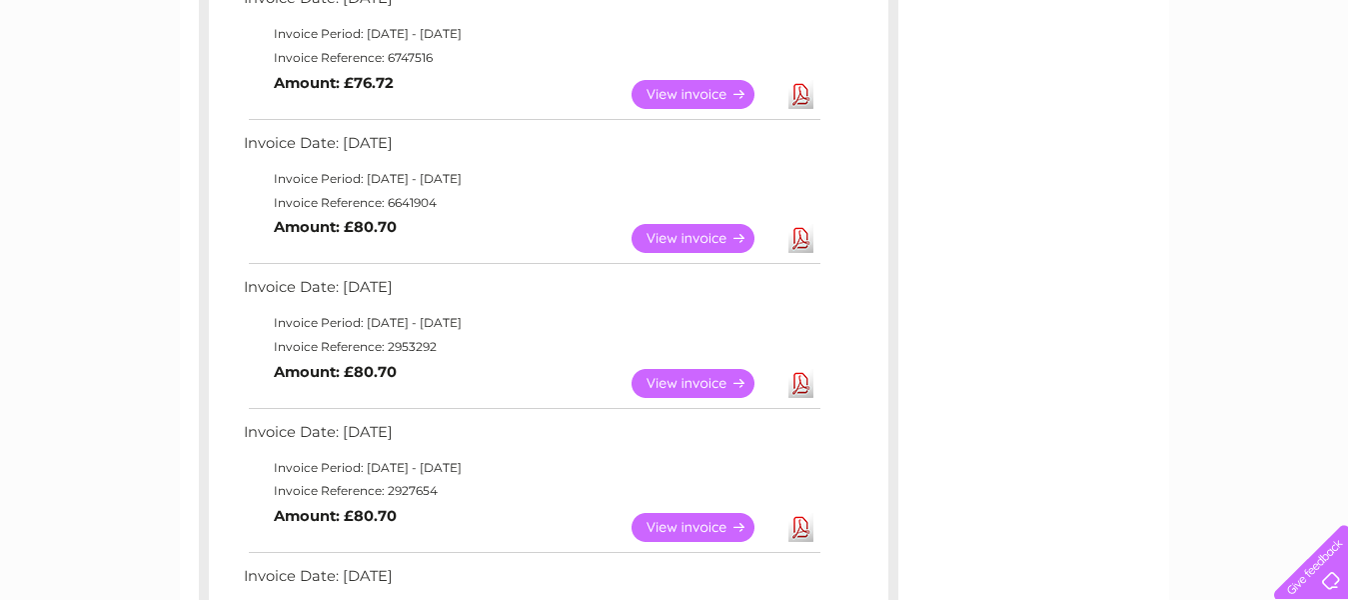
click at [1026, 524] on div "Account number 1037944 Previous Invoices Download or view any of your previous …" at bounding box center [675, 82] width 990 height 2011
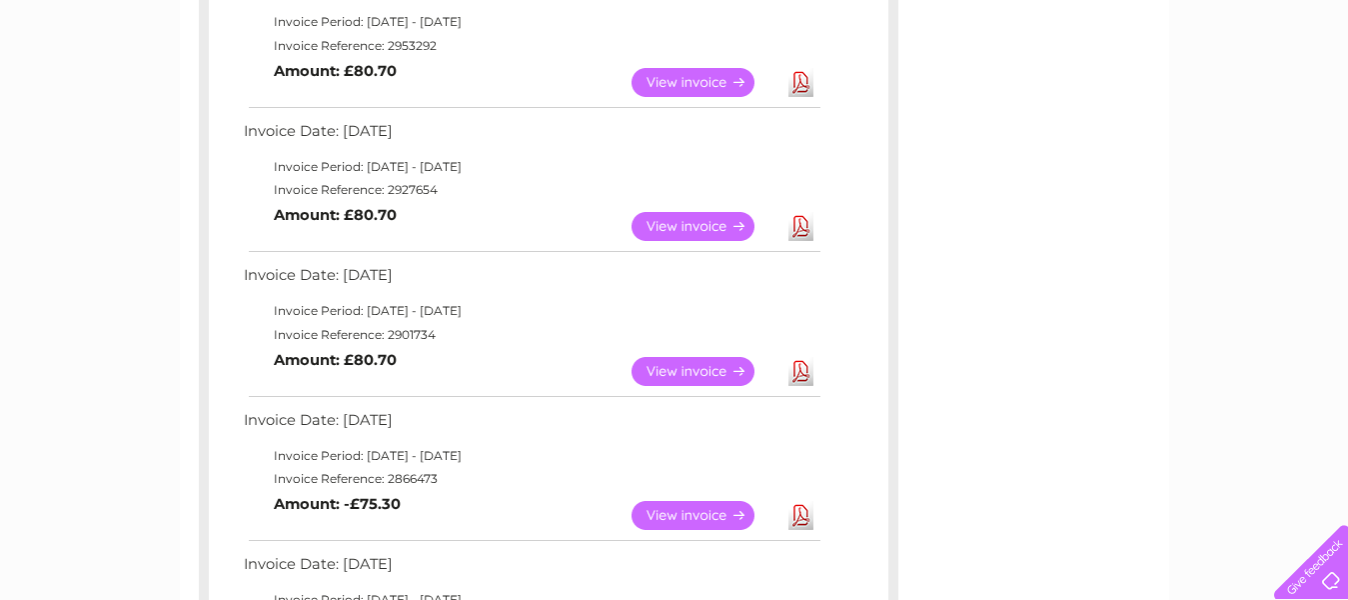
scroll to position [1439, 0]
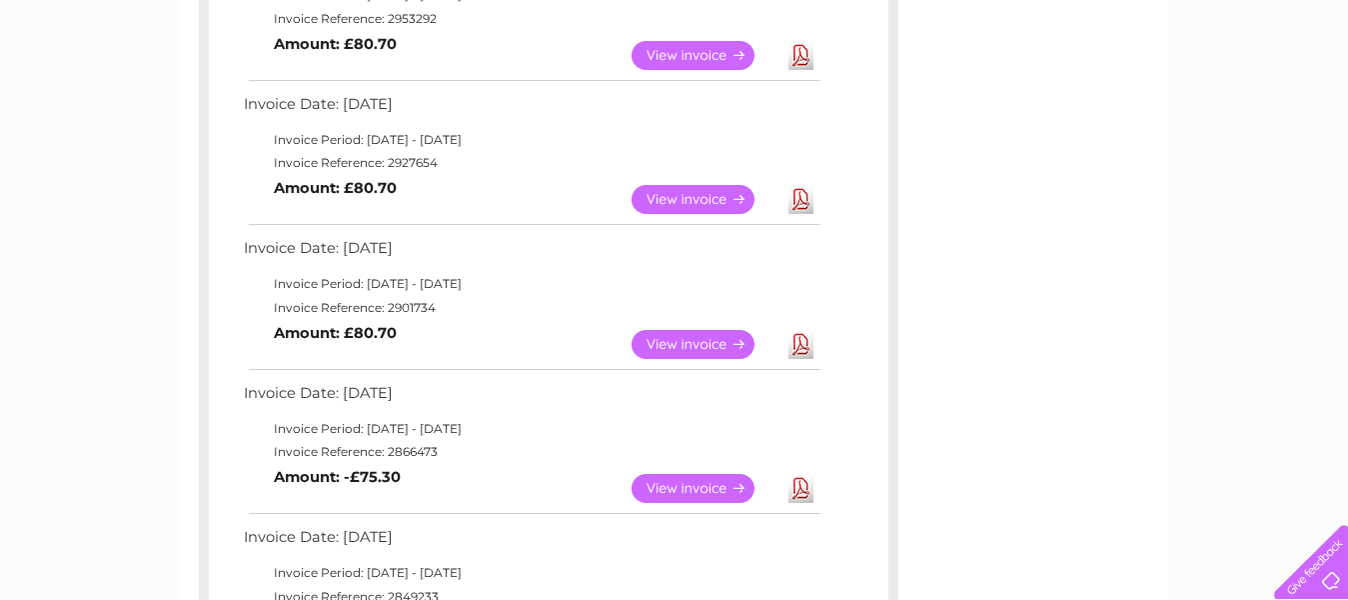
click at [791, 345] on link "Download" at bounding box center [801, 344] width 25 height 29
click at [799, 486] on link "Download" at bounding box center [801, 488] width 25 height 29
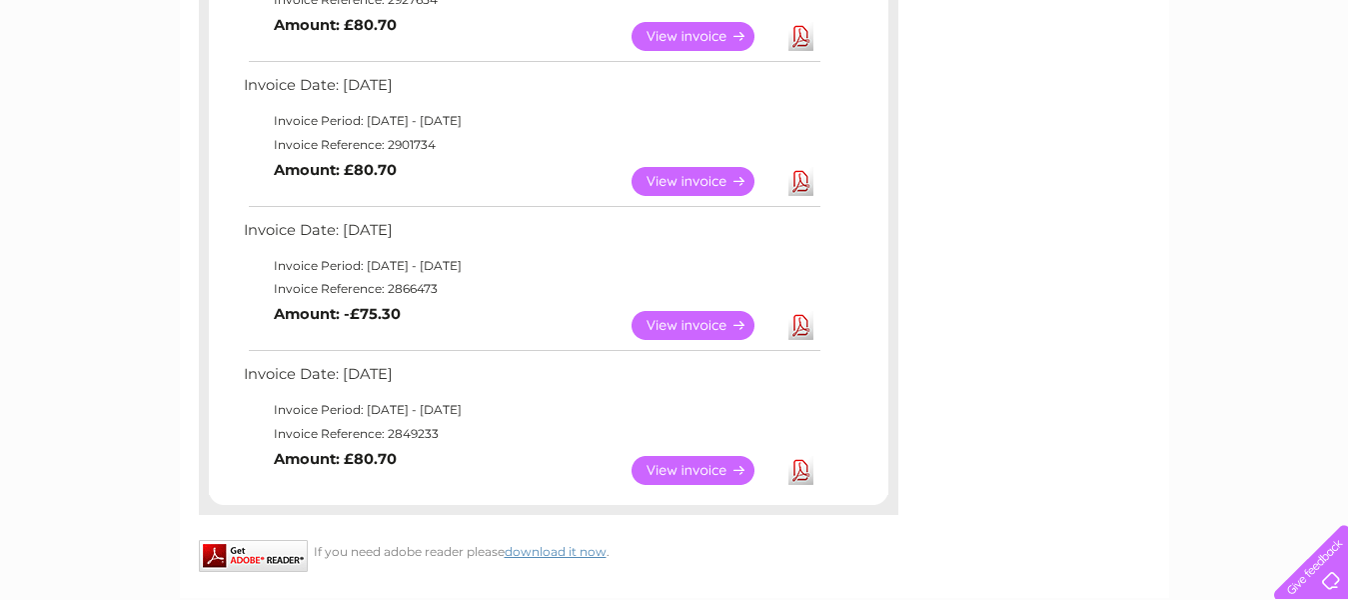
scroll to position [1639, 0]
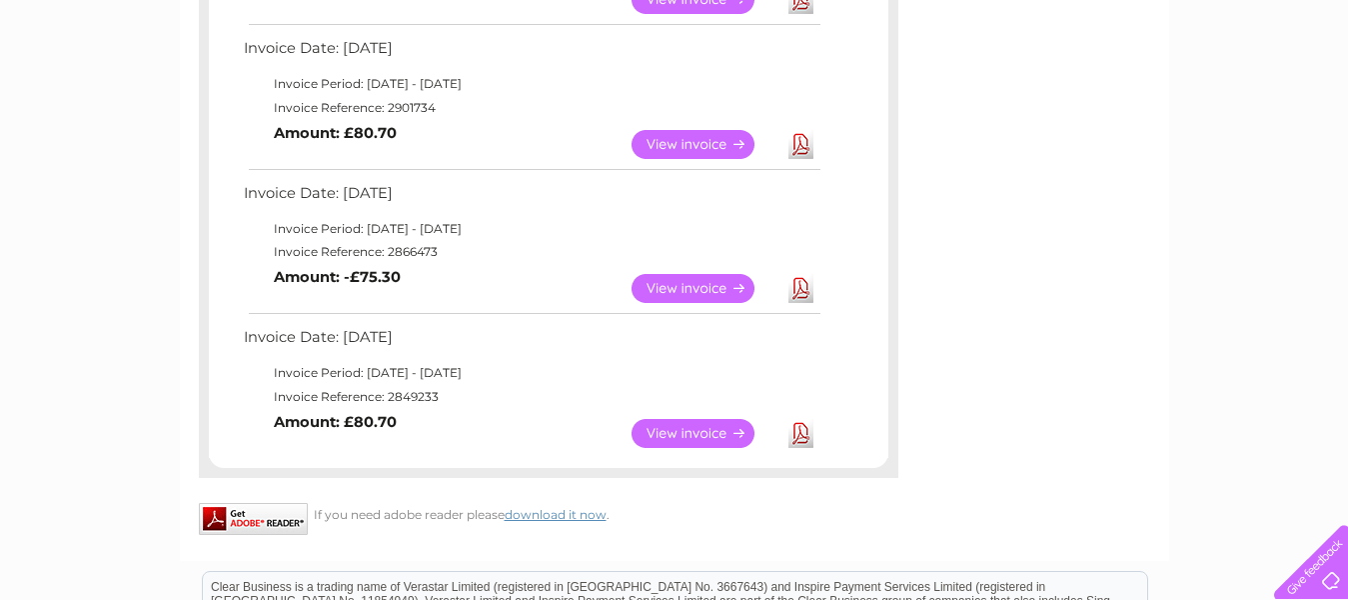
click at [801, 436] on link "Download" at bounding box center [801, 433] width 25 height 29
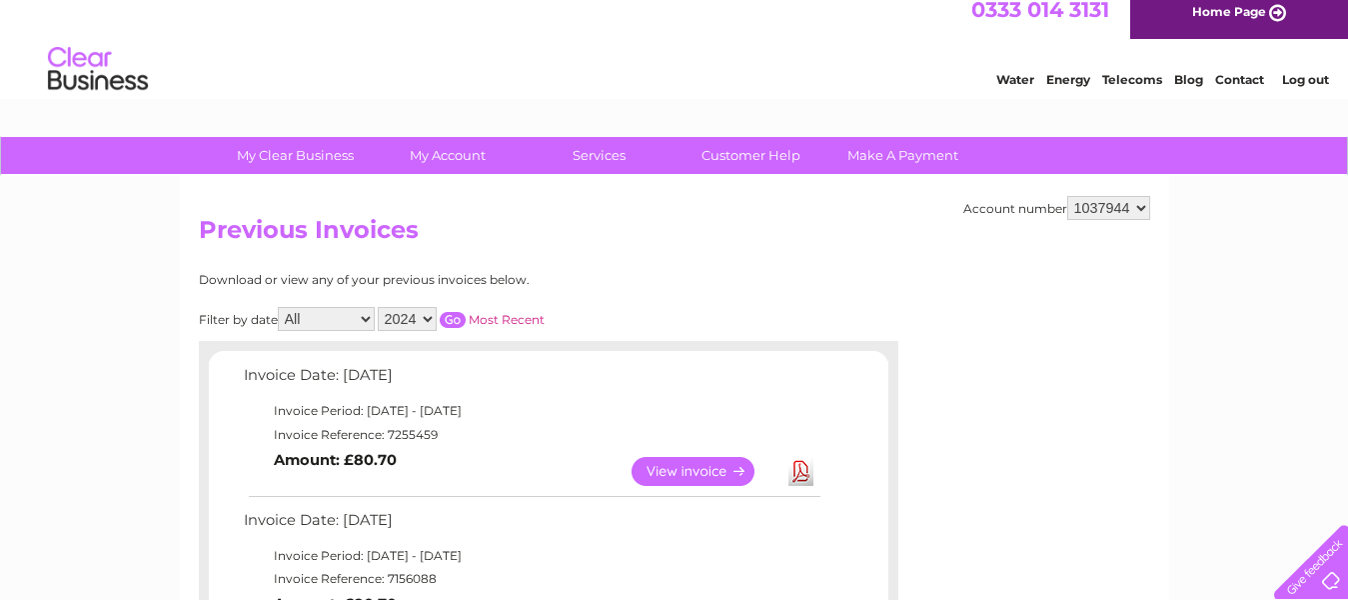
scroll to position [0, 0]
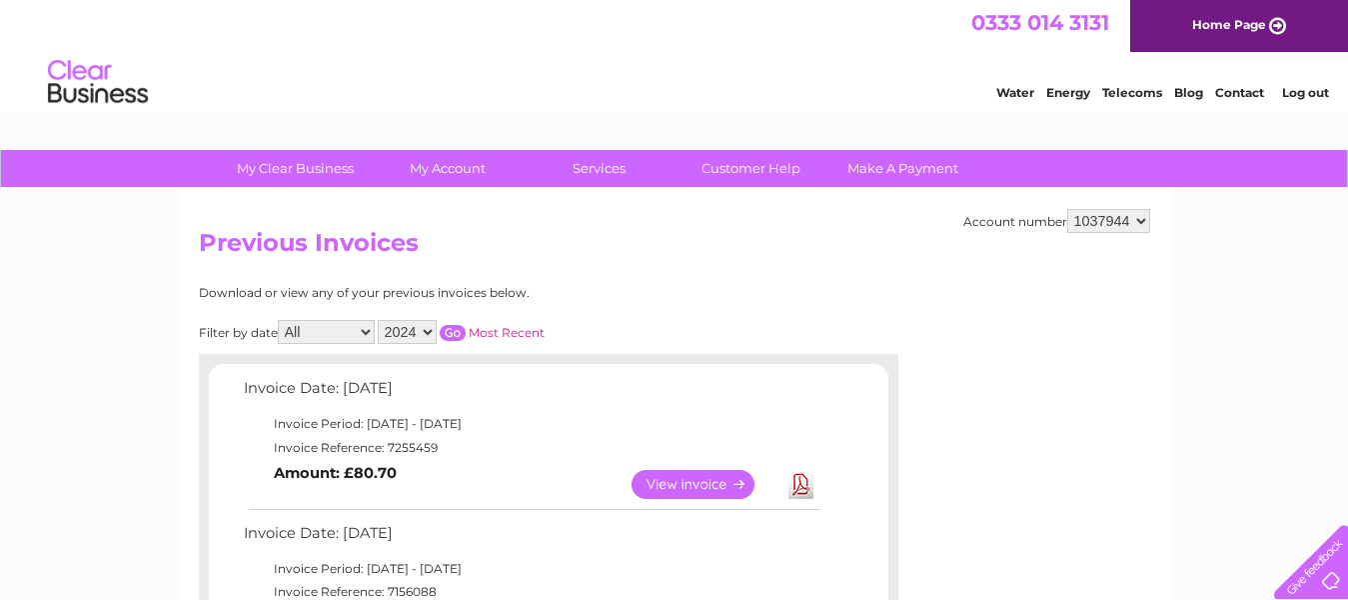
click at [435, 333] on select "2025 2024 2023 2022" at bounding box center [407, 332] width 59 height 24
select select "2023"
click at [381, 320] on select "2025 2024 2023 2022" at bounding box center [407, 332] width 59 height 24
click at [458, 325] on input "button" at bounding box center [453, 333] width 26 height 16
click at [801, 490] on link "Download" at bounding box center [801, 484] width 25 height 29
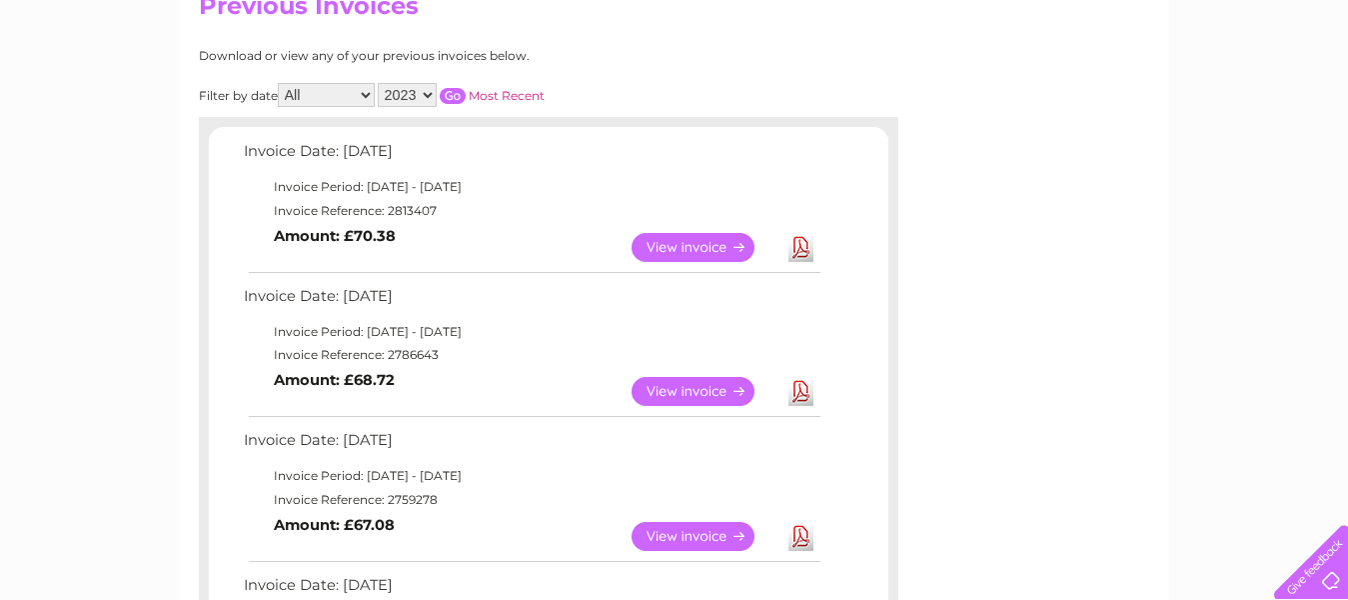
scroll to position [240, 0]
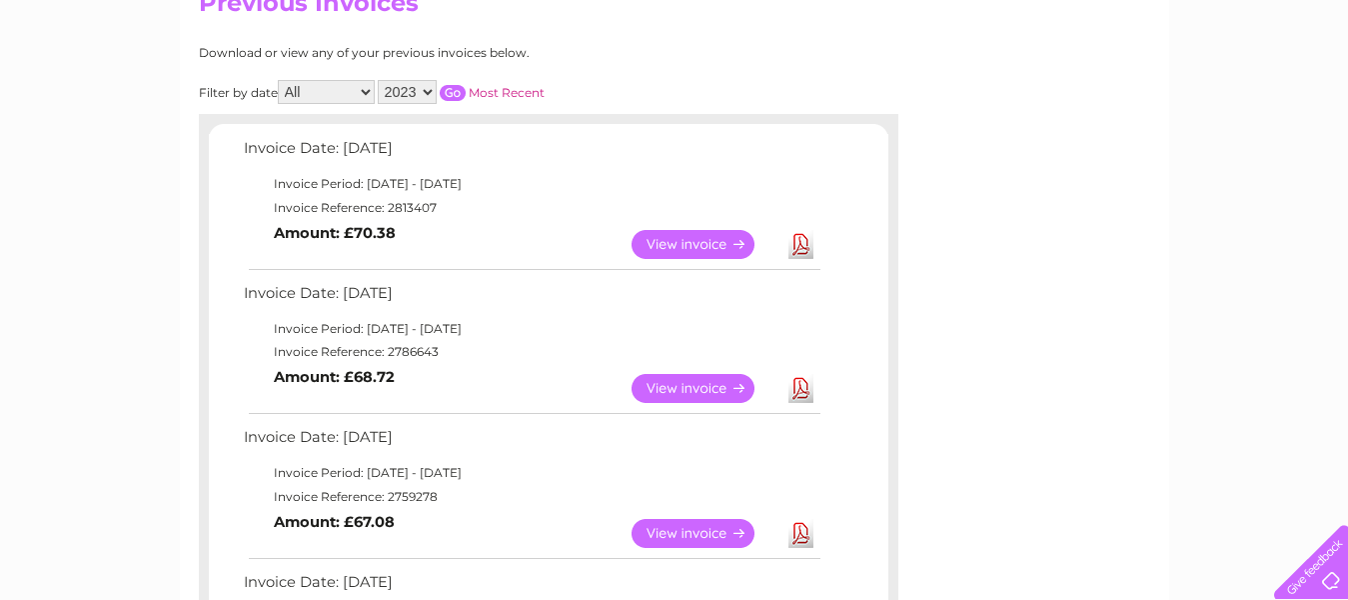
click at [792, 384] on link "Download" at bounding box center [801, 388] width 25 height 29
click at [797, 531] on link "Download" at bounding box center [801, 533] width 25 height 29
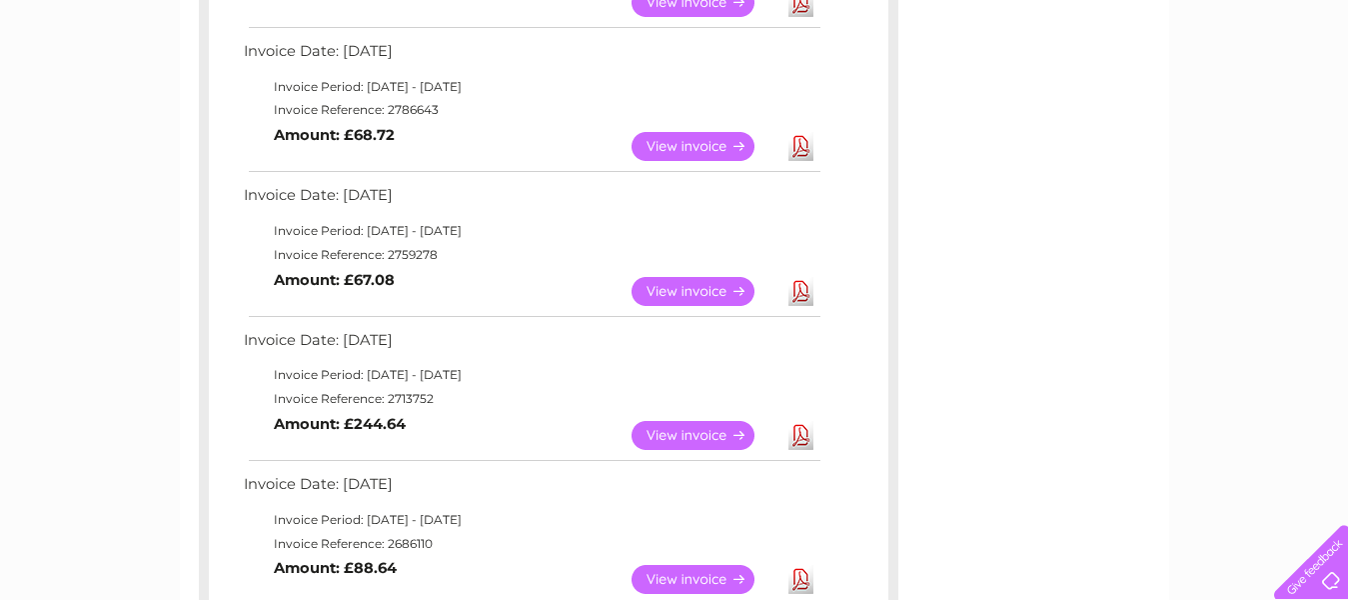
scroll to position [520, 0]
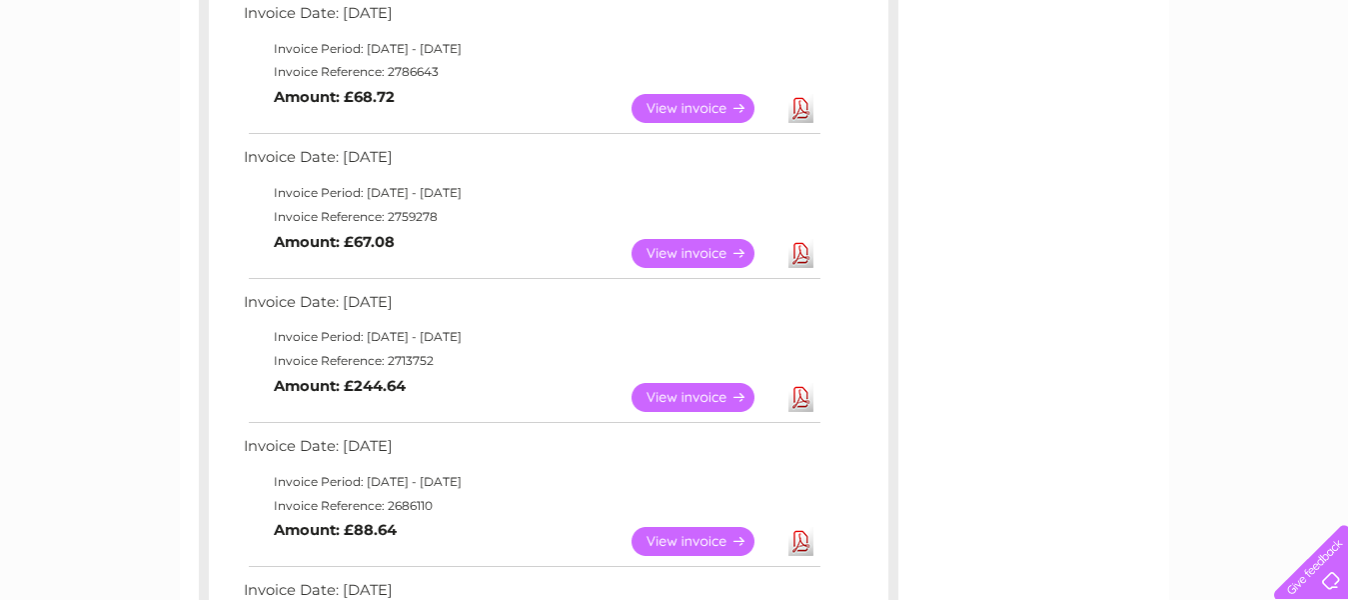
click at [801, 399] on link "Download" at bounding box center [801, 397] width 25 height 29
click at [799, 545] on link "Download" at bounding box center [801, 541] width 25 height 29
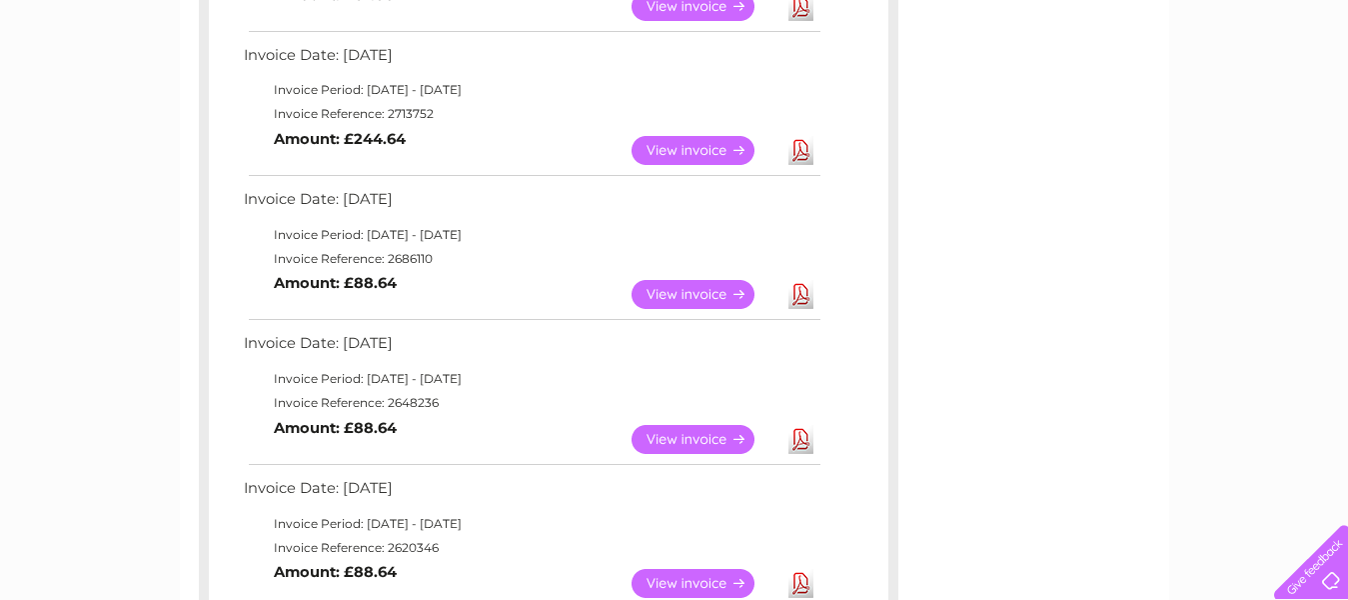
scroll to position [800, 0]
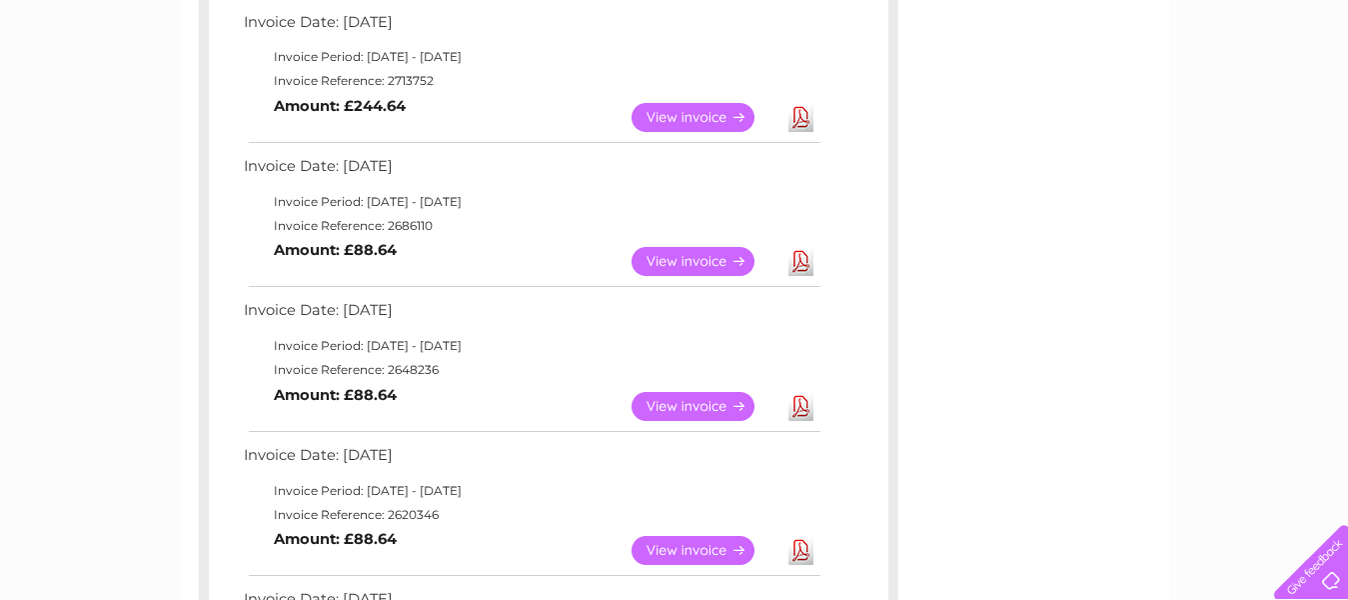
click at [800, 406] on link "Download" at bounding box center [801, 406] width 25 height 29
click at [1003, 478] on div "Account number 1037944 Previous Invoices Download or view any of your previous …" at bounding box center [675, 394] width 990 height 2011
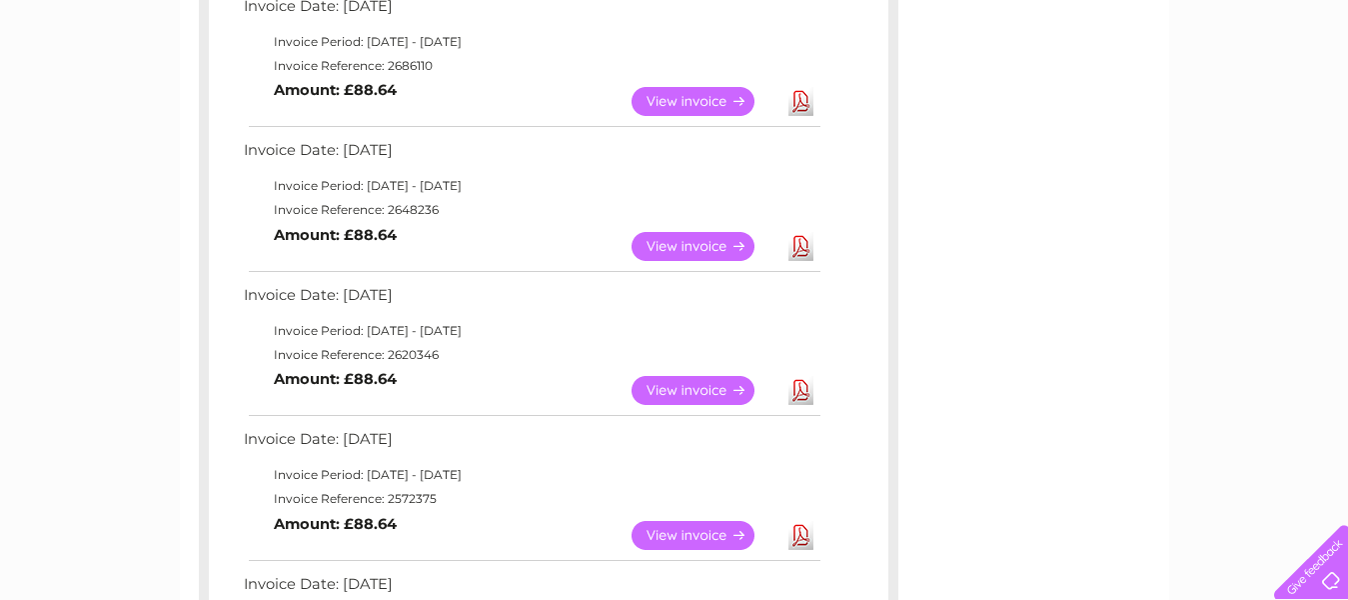
scroll to position [1000, 0]
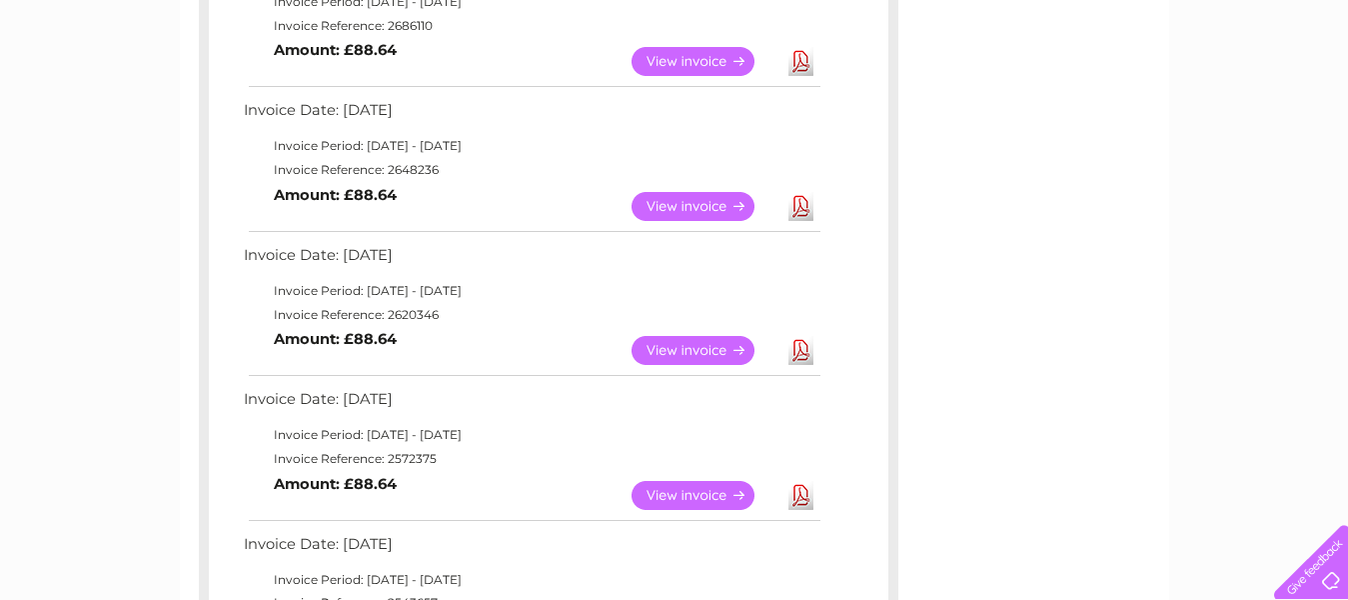
click at [795, 348] on link "Download" at bounding box center [801, 350] width 25 height 29
click at [798, 491] on link "Download" at bounding box center [801, 495] width 25 height 29
click at [946, 514] on div "Account number 1037944 Previous Invoices Download or view any of your previous …" at bounding box center [675, 194] width 990 height 2011
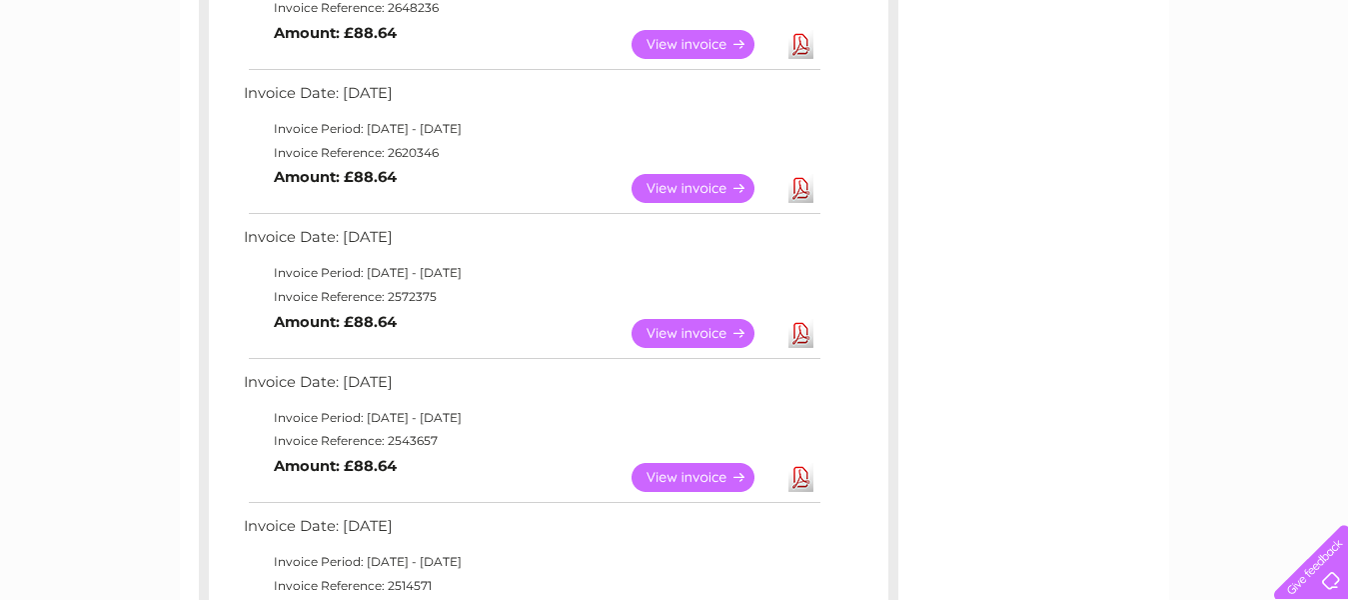
scroll to position [1200, 0]
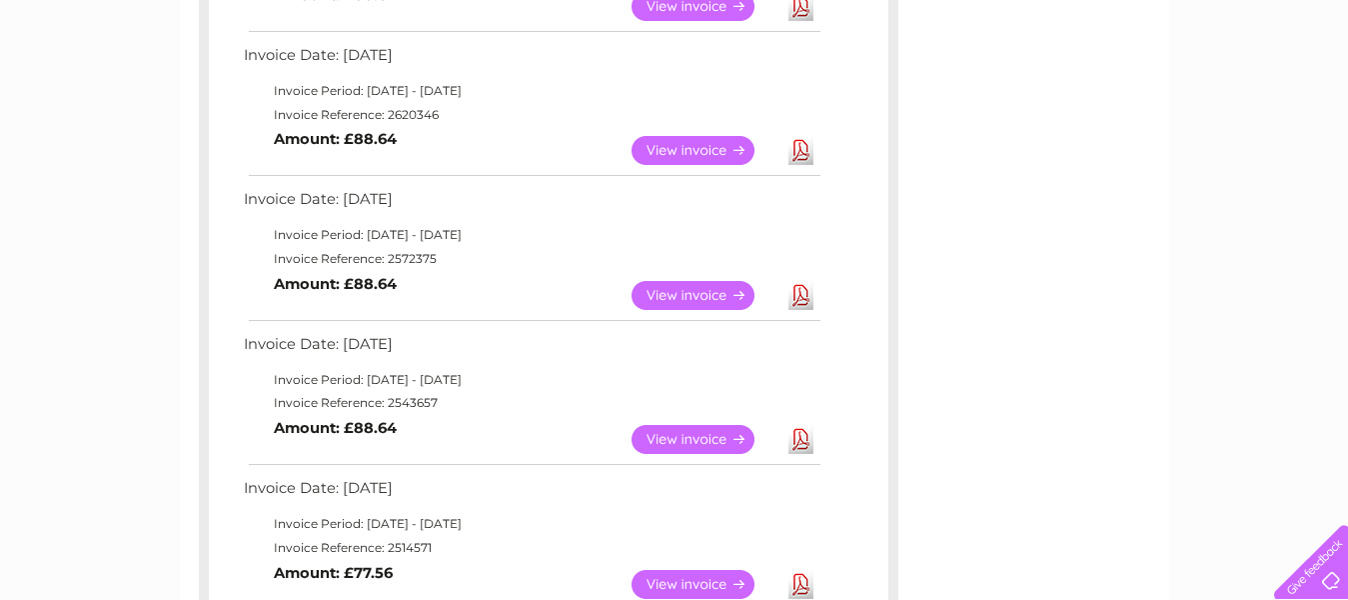
click at [794, 438] on link "Download" at bounding box center [801, 439] width 25 height 29
click at [800, 583] on link "Download" at bounding box center [801, 584] width 25 height 29
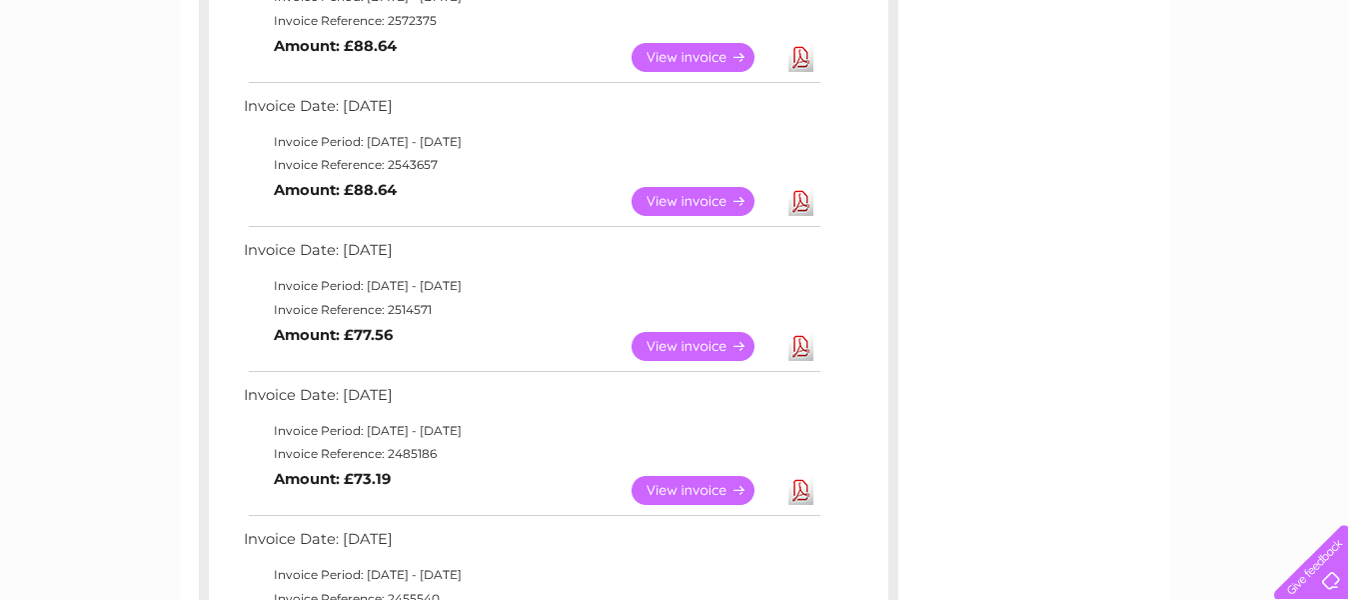
scroll to position [1439, 0]
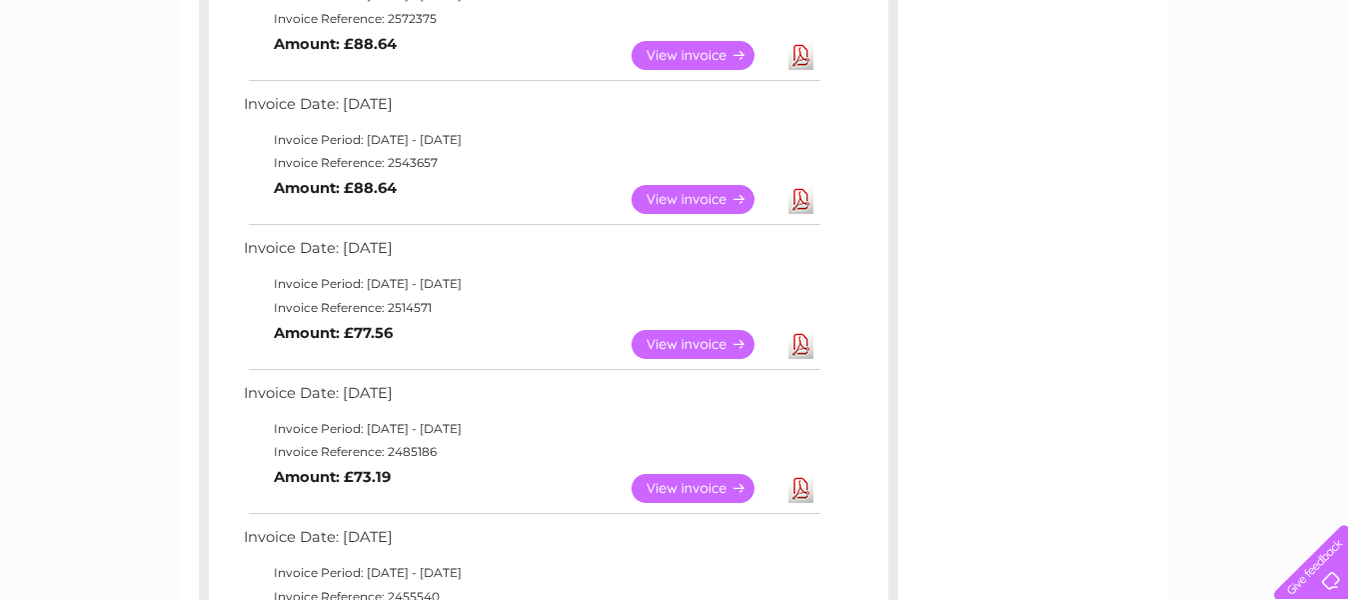
click at [794, 489] on link "Download" at bounding box center [801, 488] width 25 height 29
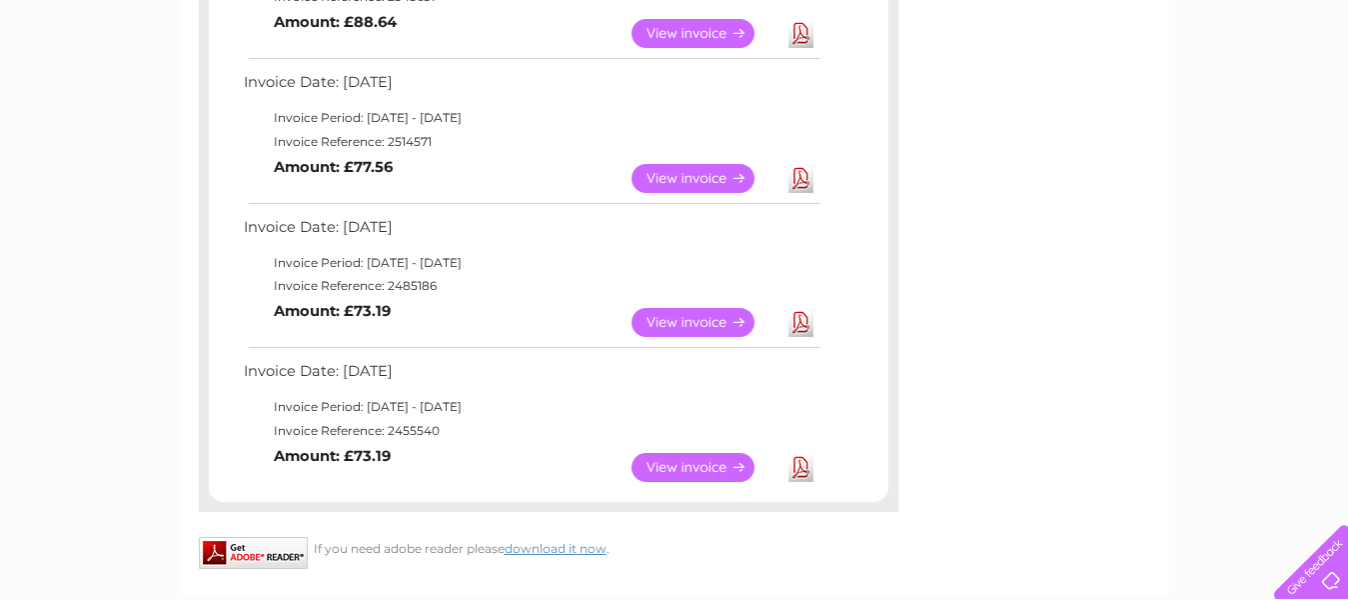
scroll to position [1639, 0]
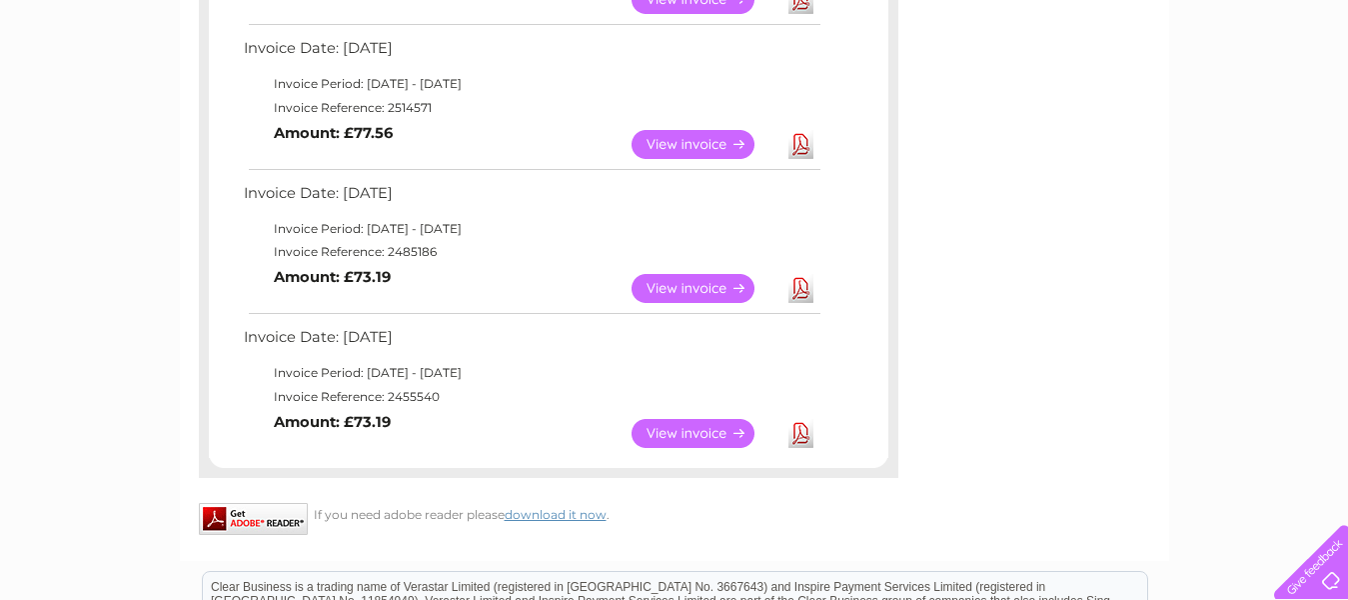
click at [795, 429] on link "Download" at bounding box center [801, 433] width 25 height 29
